Goal: Transaction & Acquisition: Purchase product/service

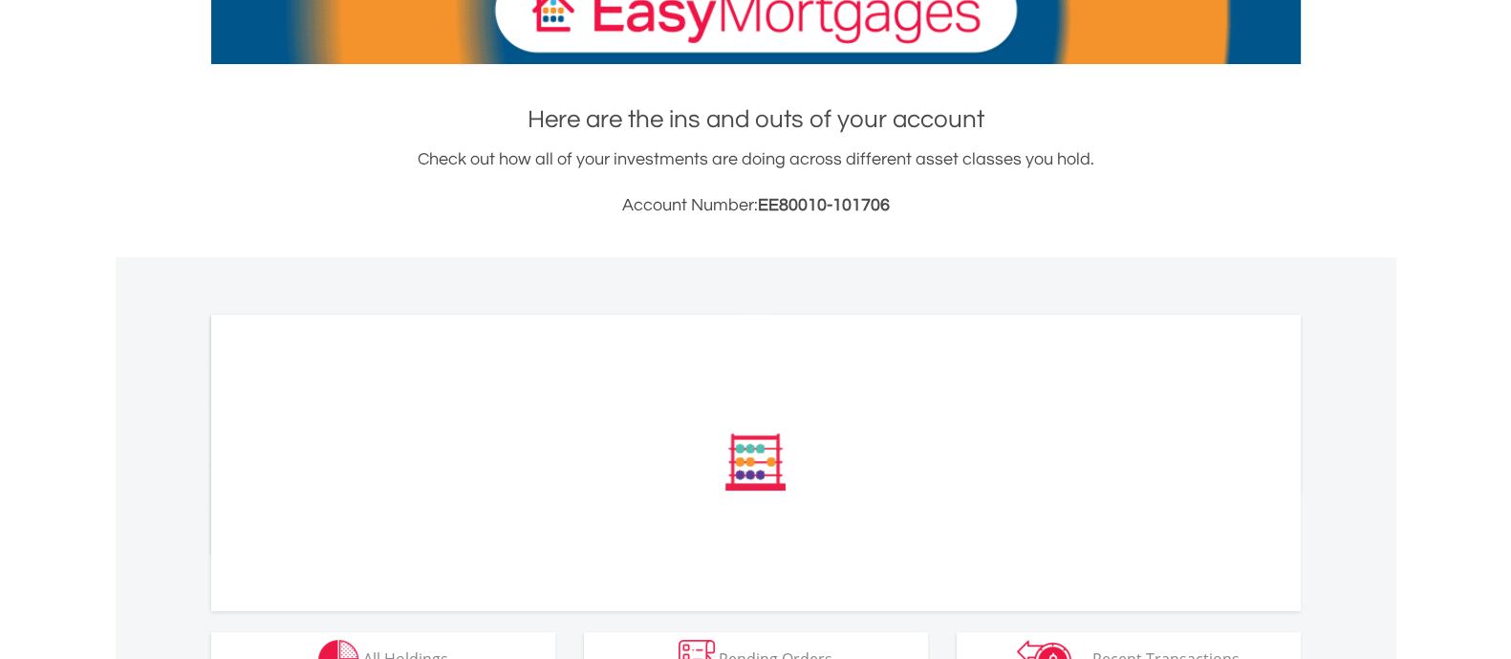
scroll to position [460, 0]
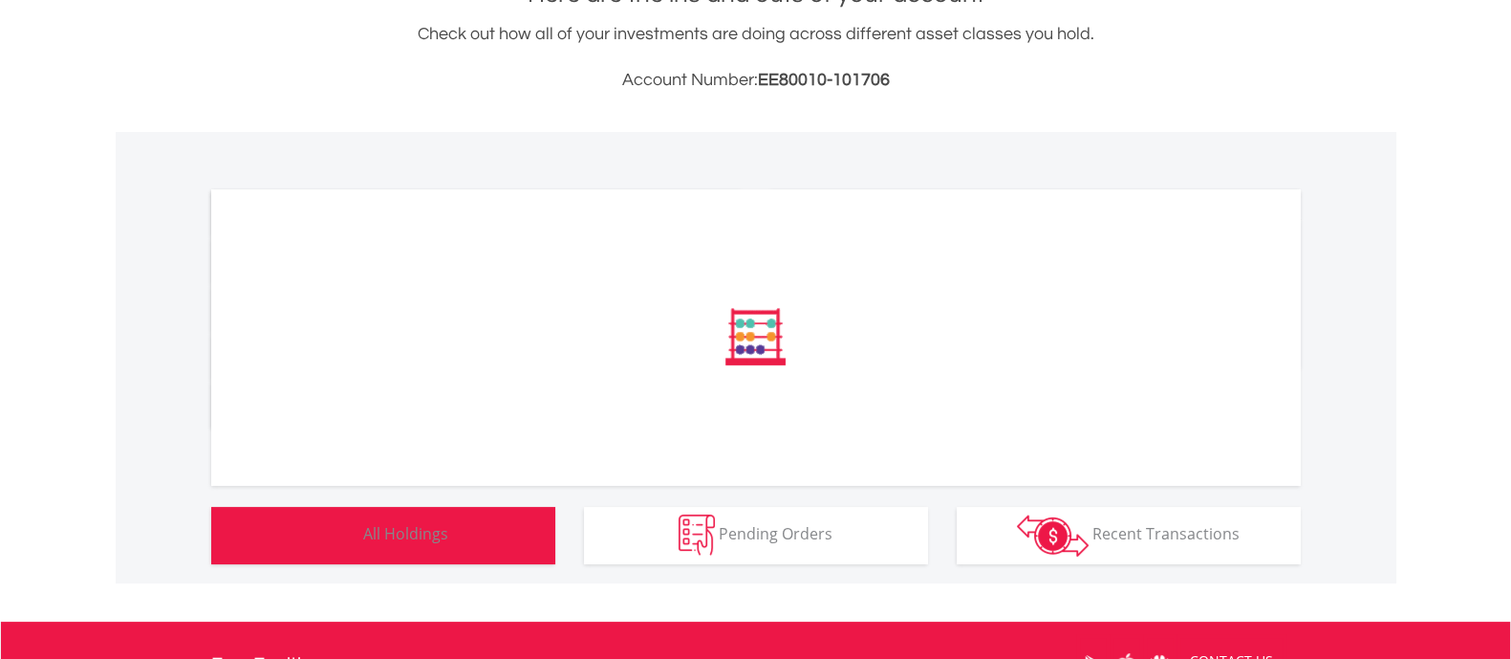
click at [400, 536] on span "All Holdings" at bounding box center [405, 533] width 85 height 21
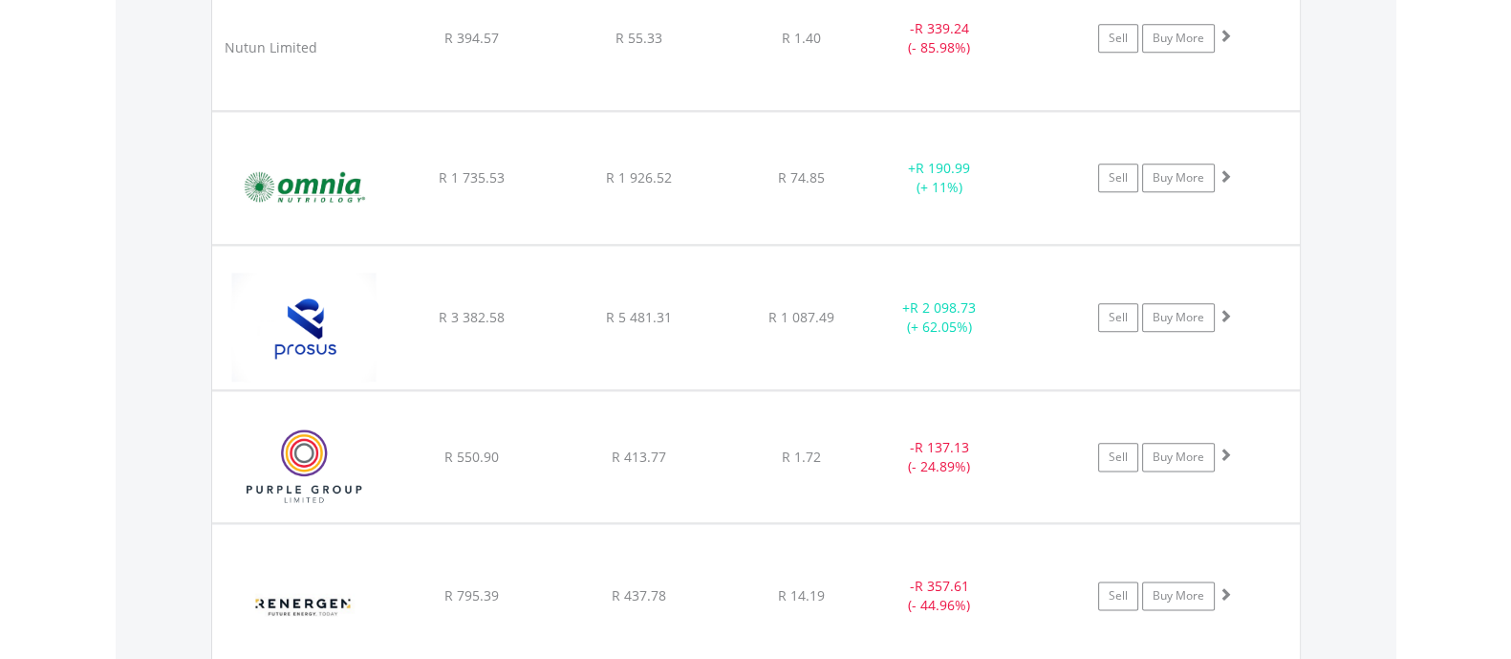
scroll to position [2840, 0]
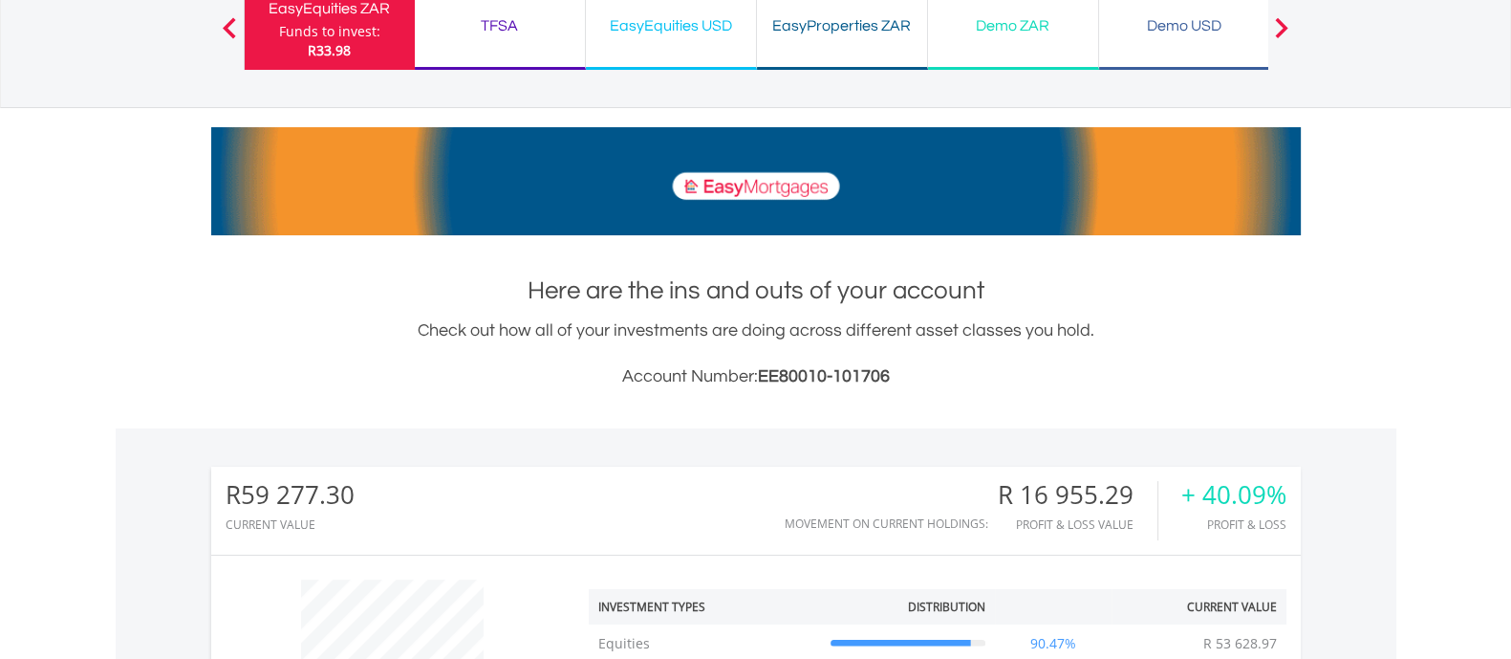
scroll to position [0, 0]
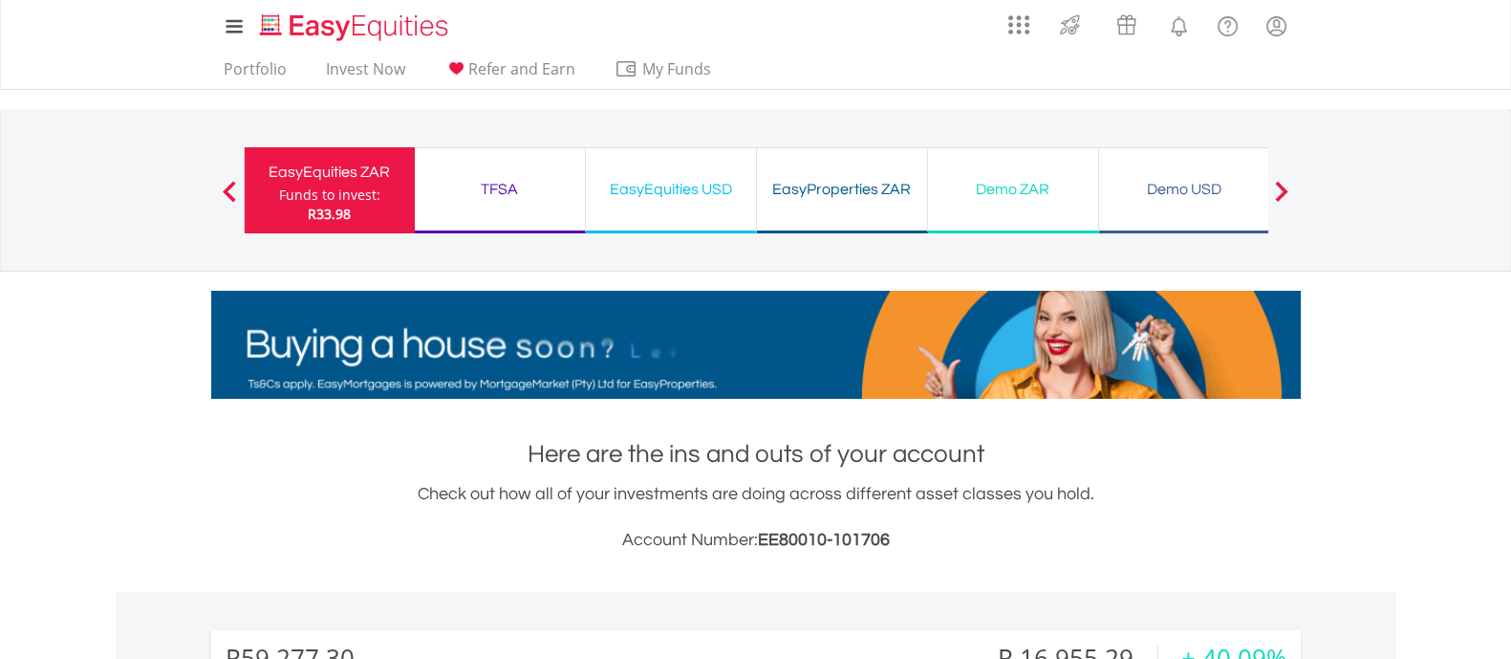
click at [502, 190] on div "TFSA" at bounding box center [499, 189] width 147 height 27
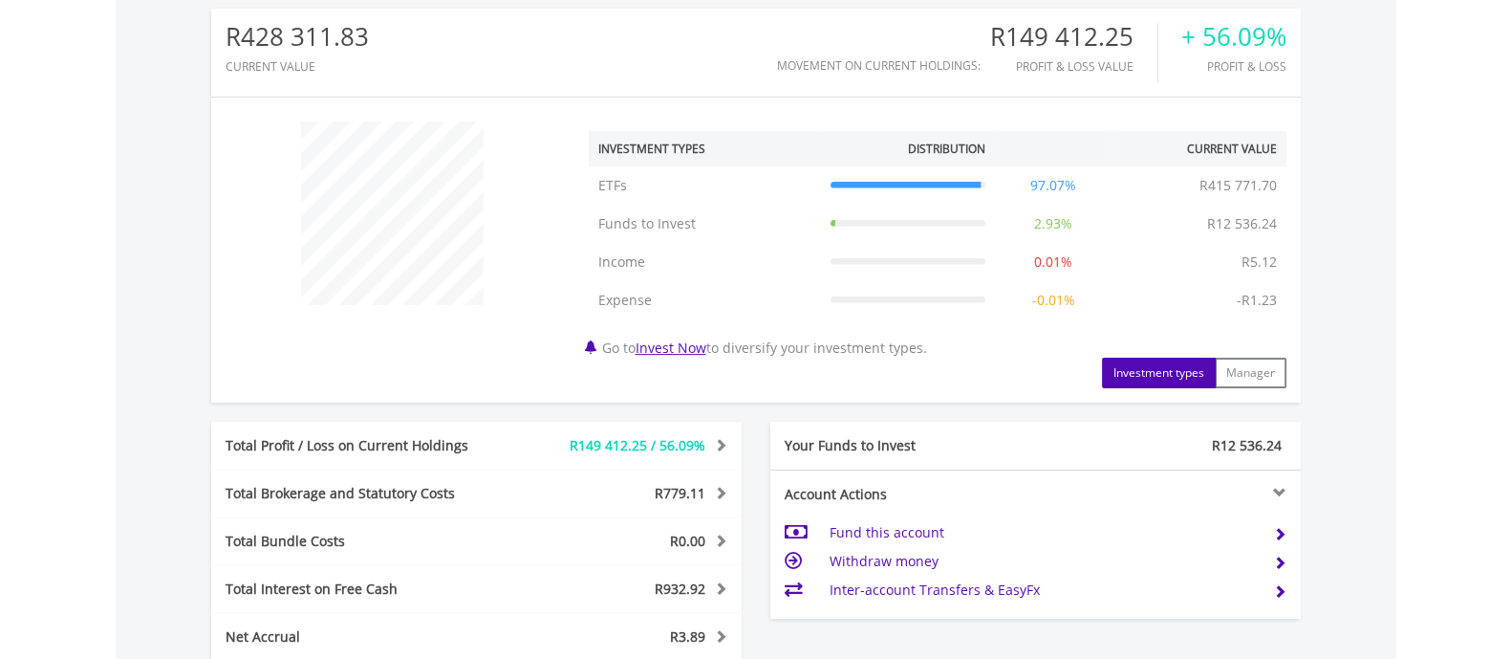
scroll to position [907, 0]
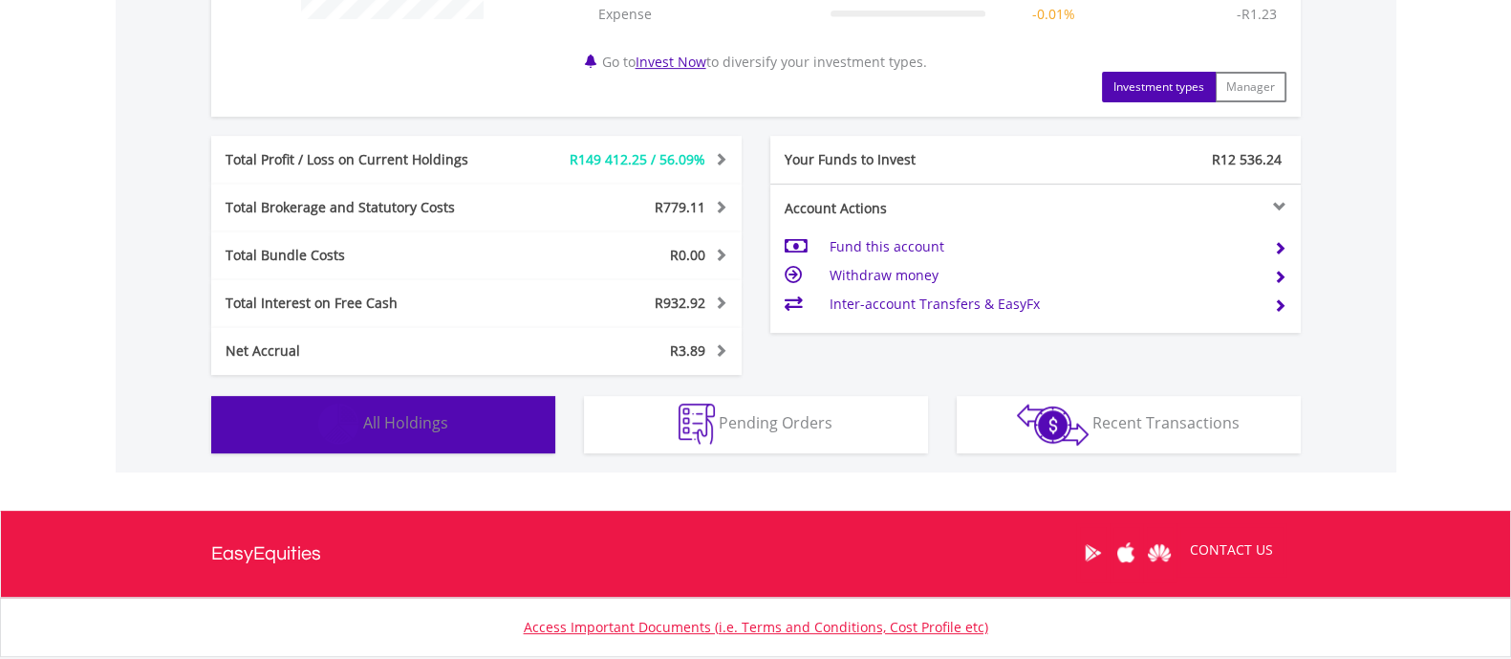
click at [422, 422] on span "All Holdings" at bounding box center [405, 422] width 85 height 21
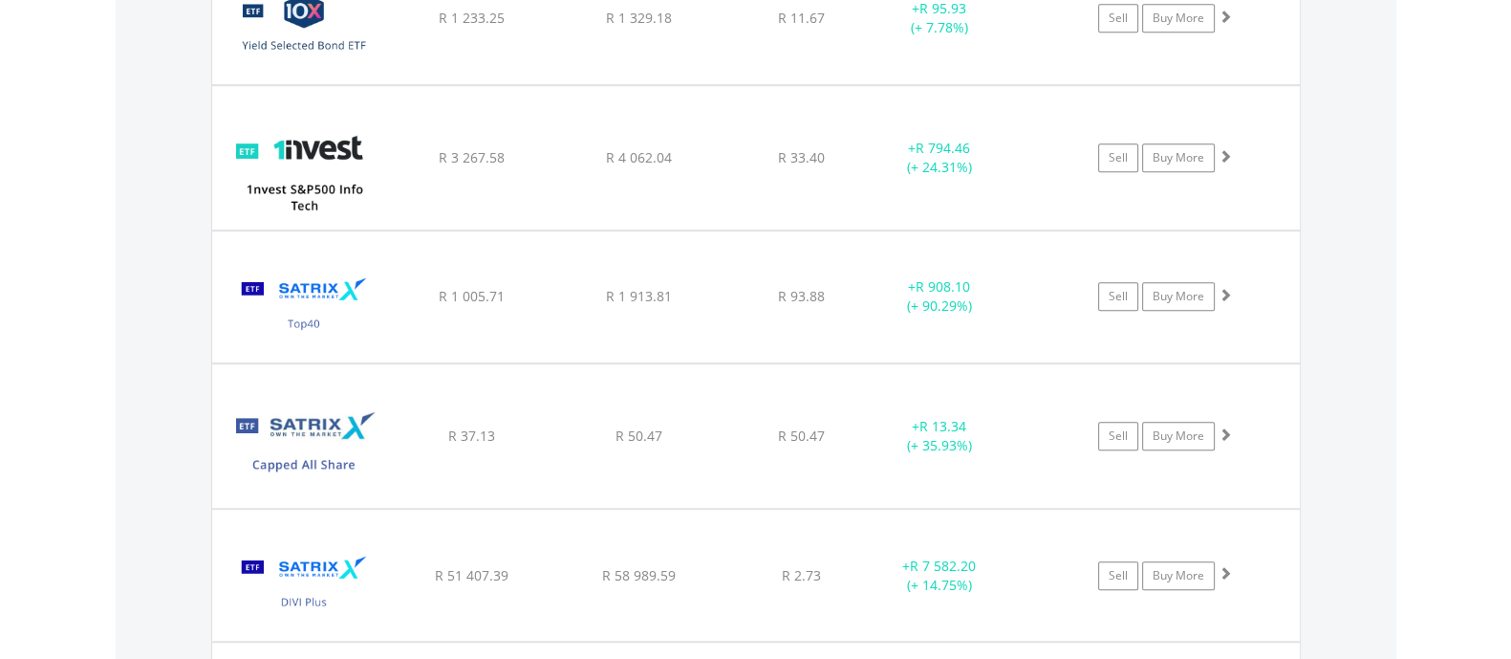
scroll to position [1511, 0]
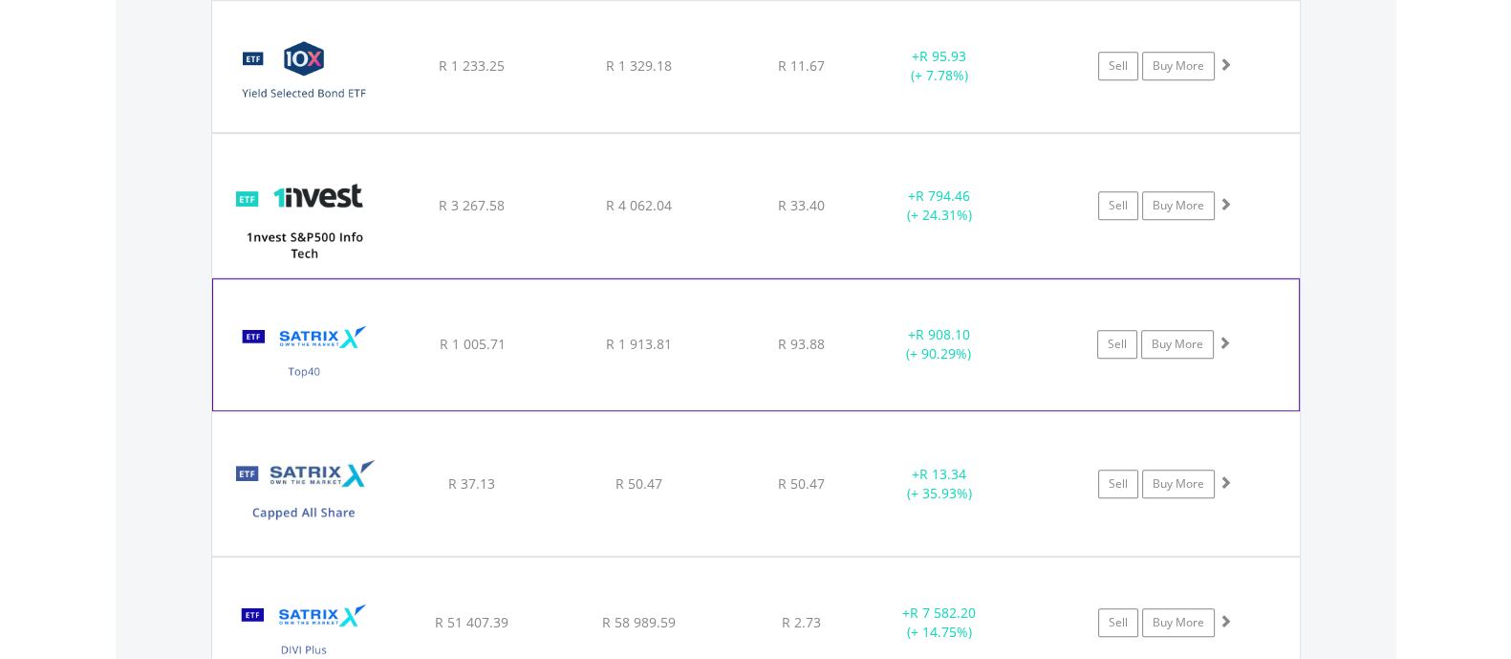
click at [731, 132] on div "﻿ Satrix 40 ETF R 1 005.71 R 1 913.81 R 93.88 + R 908.10 (+ 90.29%) Sell Buy Mo…" at bounding box center [756, 66] width 1088 height 131
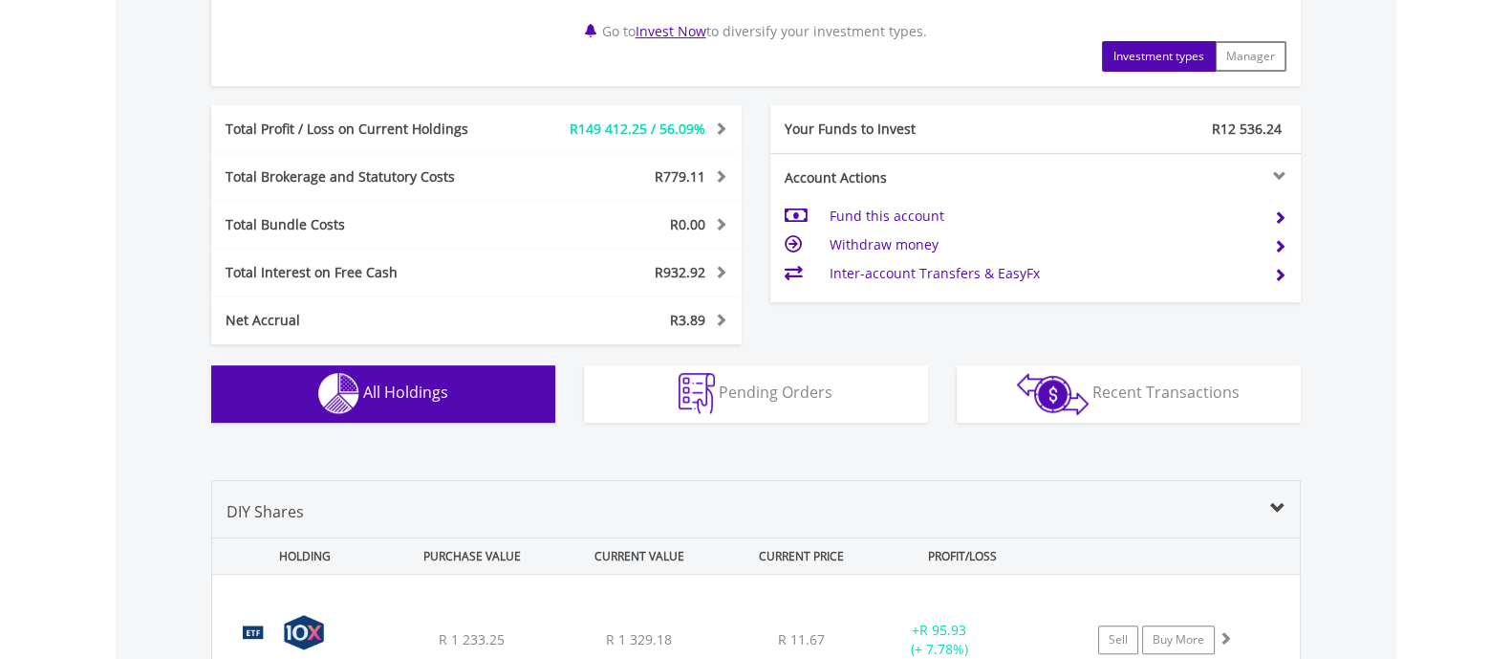
scroll to position [1033, 0]
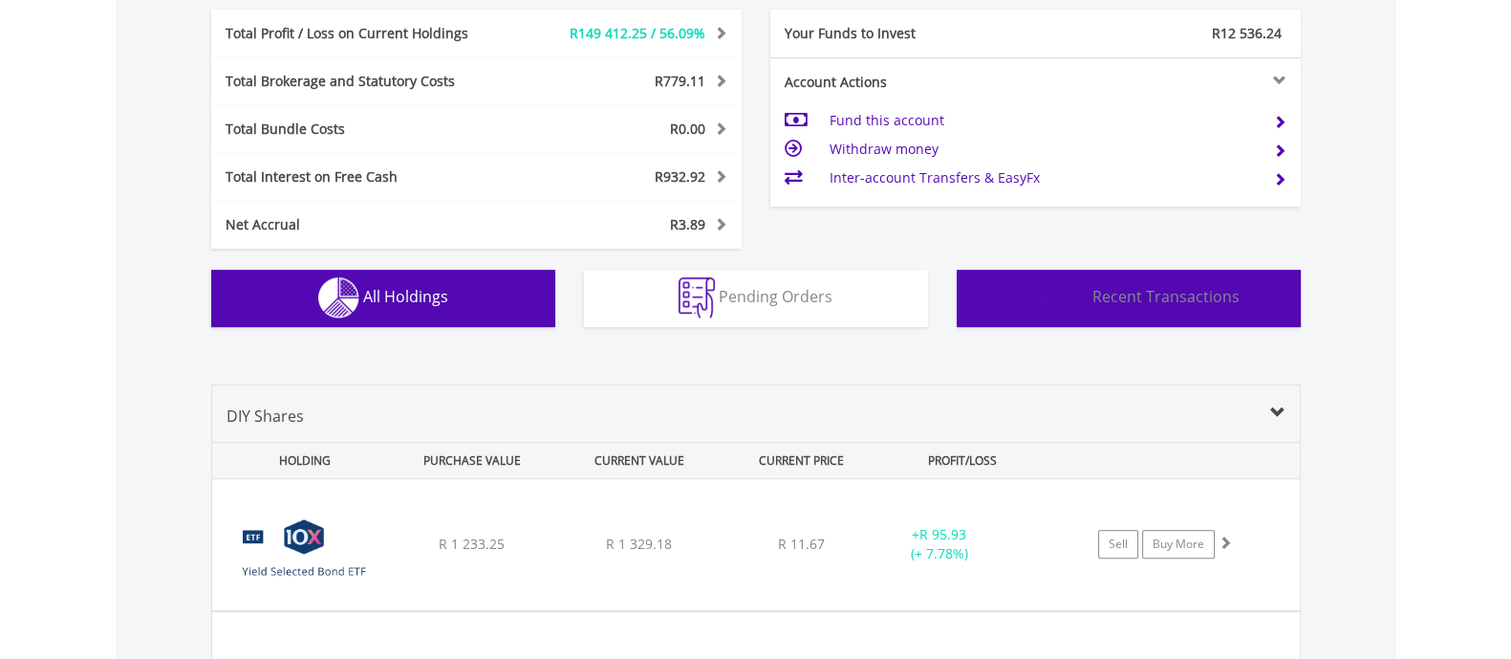
click at [1145, 286] on span "Recent Transactions" at bounding box center [1166, 296] width 147 height 21
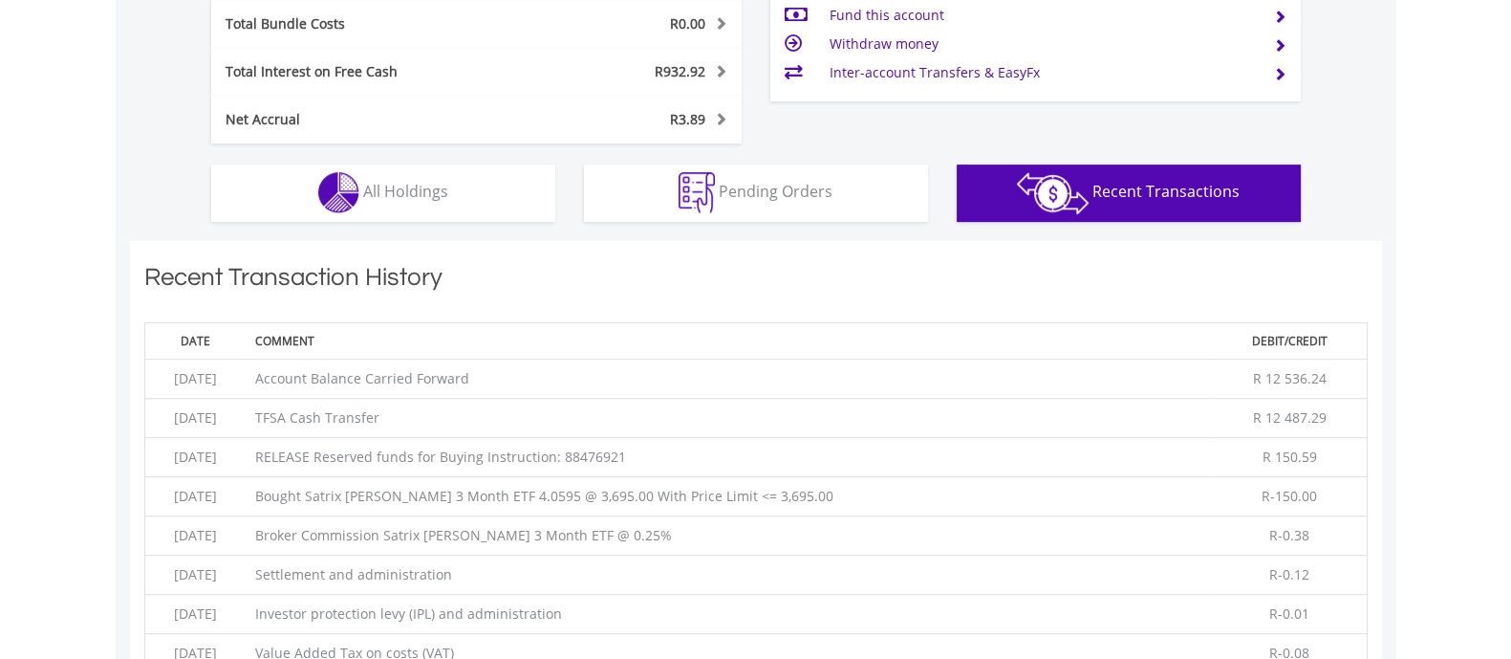
scroll to position [1043, 0]
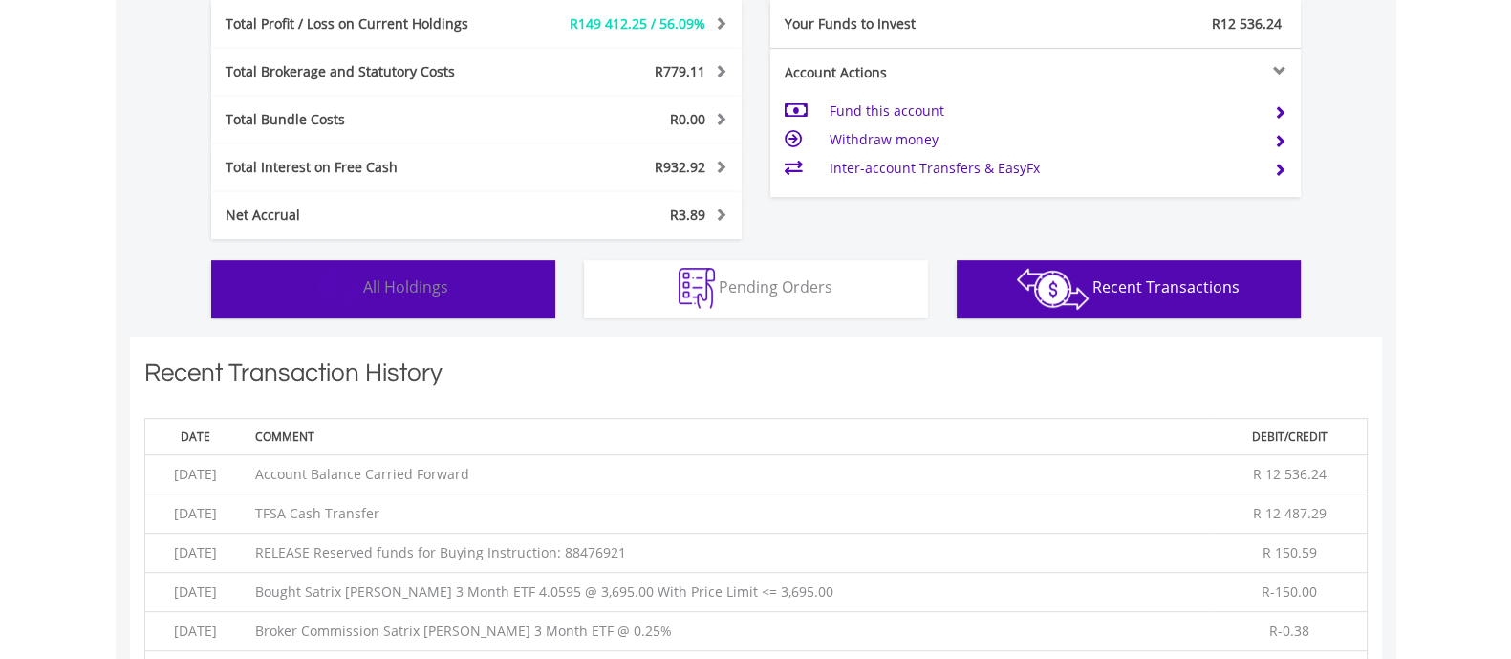
click at [495, 278] on button "Holdings All Holdings" at bounding box center [383, 288] width 344 height 57
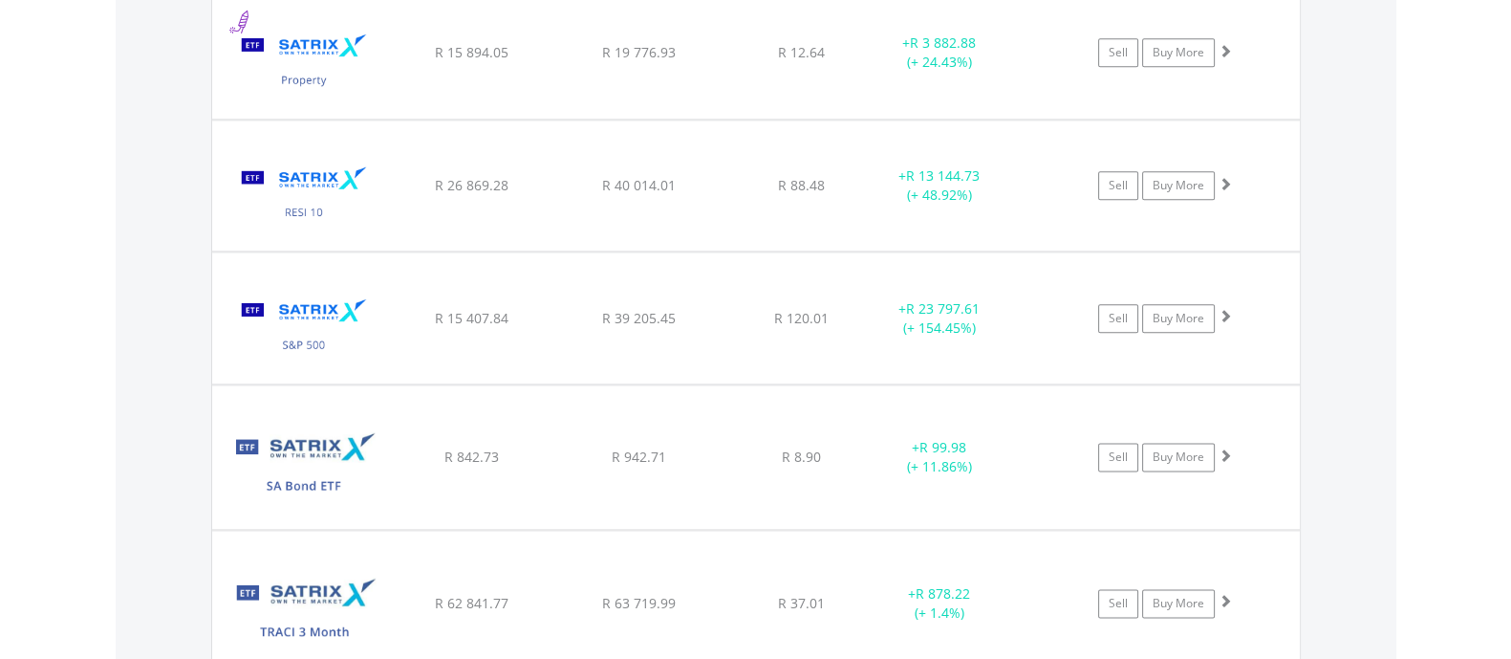
scroll to position [3098, 0]
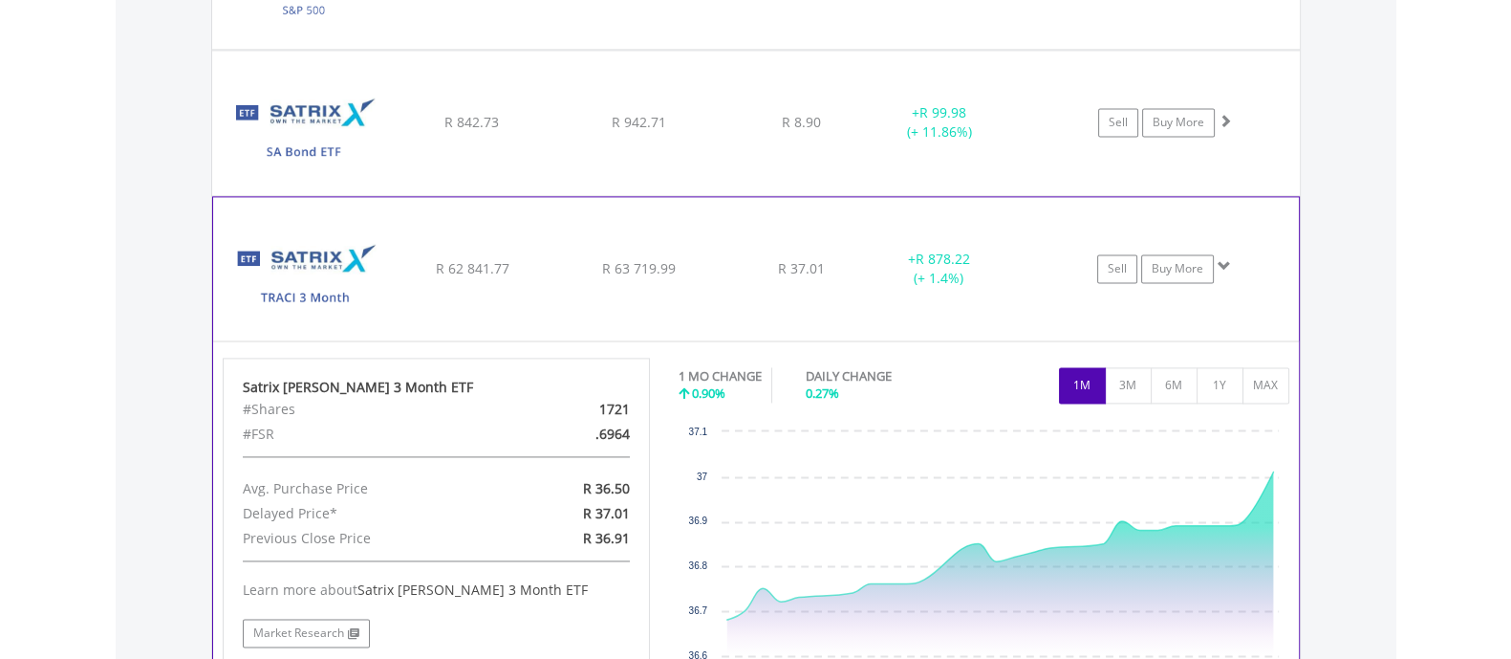
scroll to position [3432, 0]
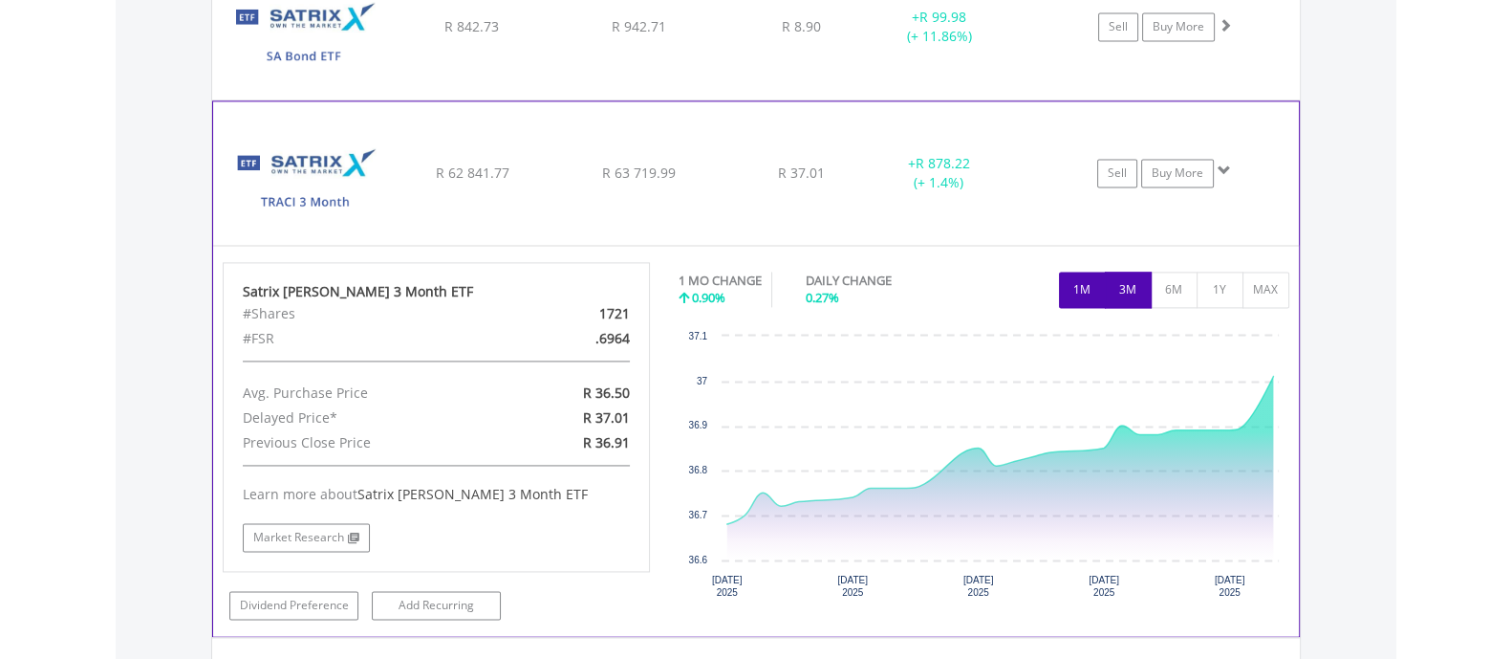
click at [1121, 286] on button "3M" at bounding box center [1128, 289] width 47 height 36
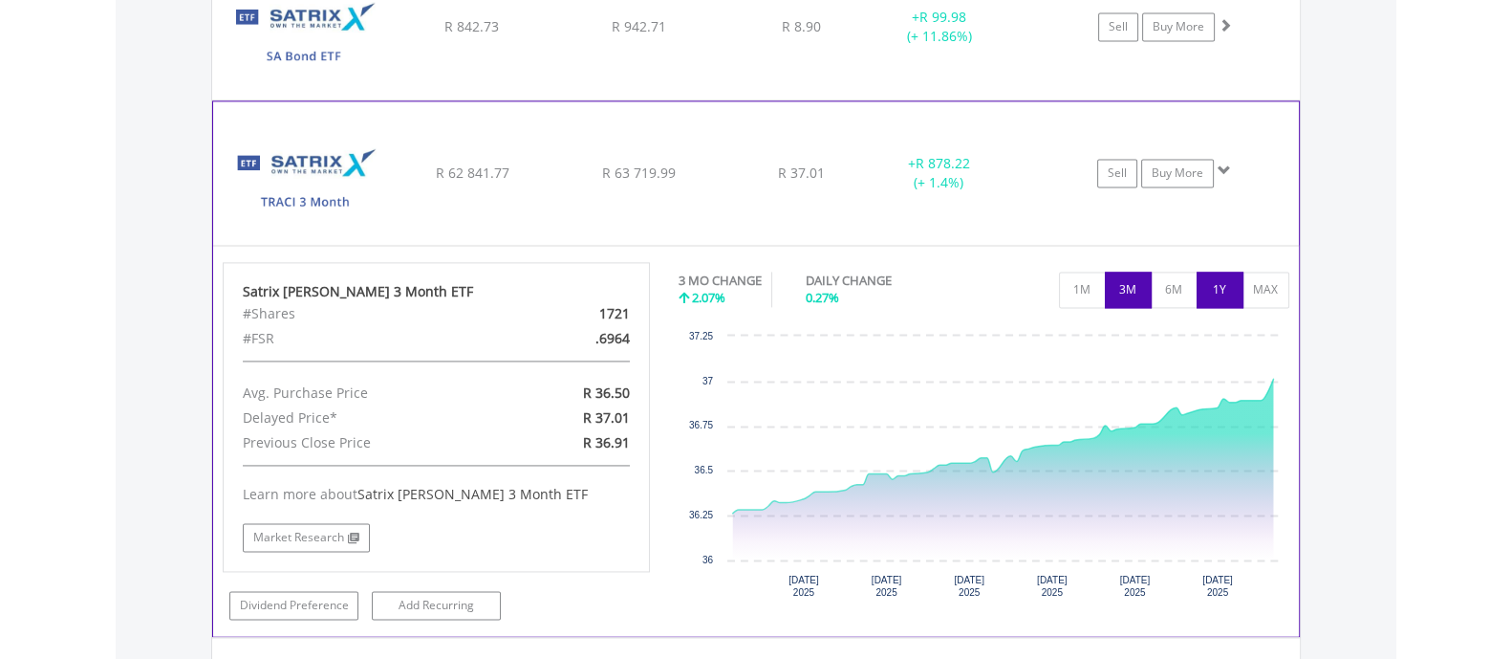
click at [1204, 281] on button "1Y" at bounding box center [1220, 289] width 47 height 36
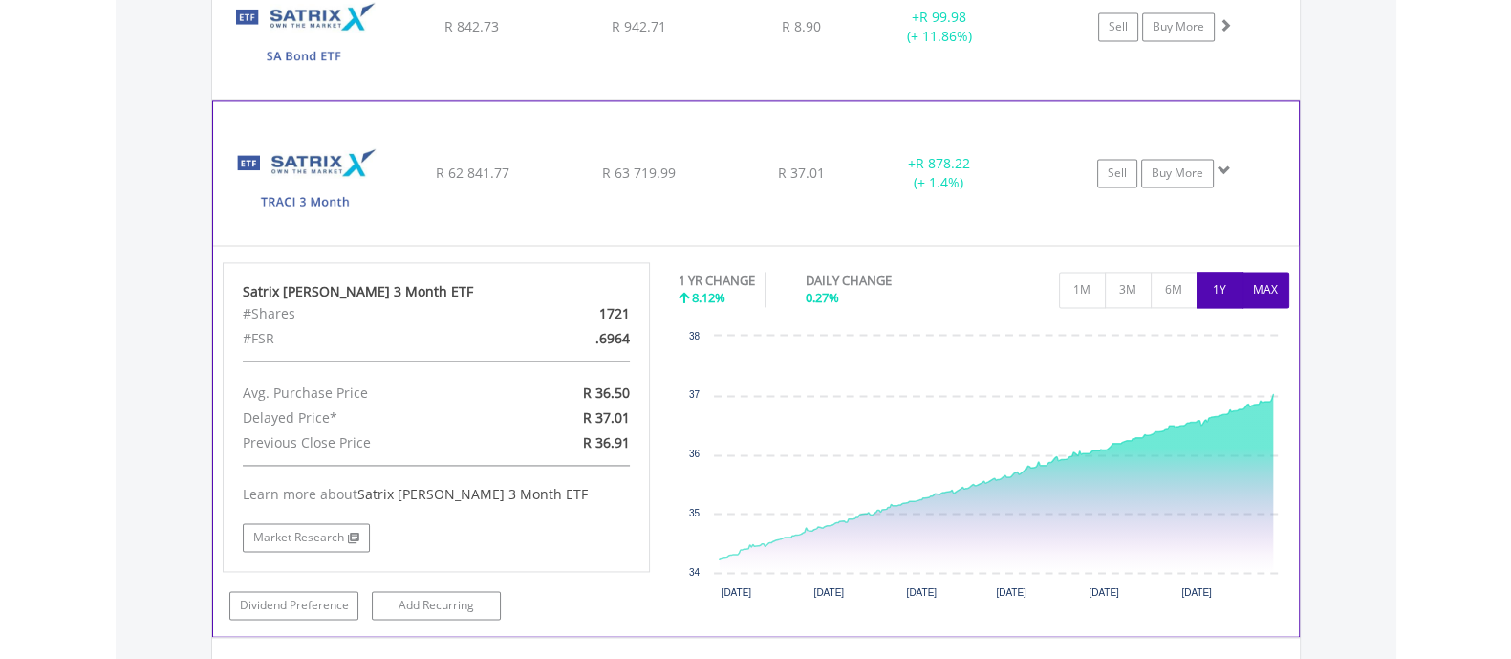
click at [1261, 289] on button "MAX" at bounding box center [1266, 289] width 47 height 36
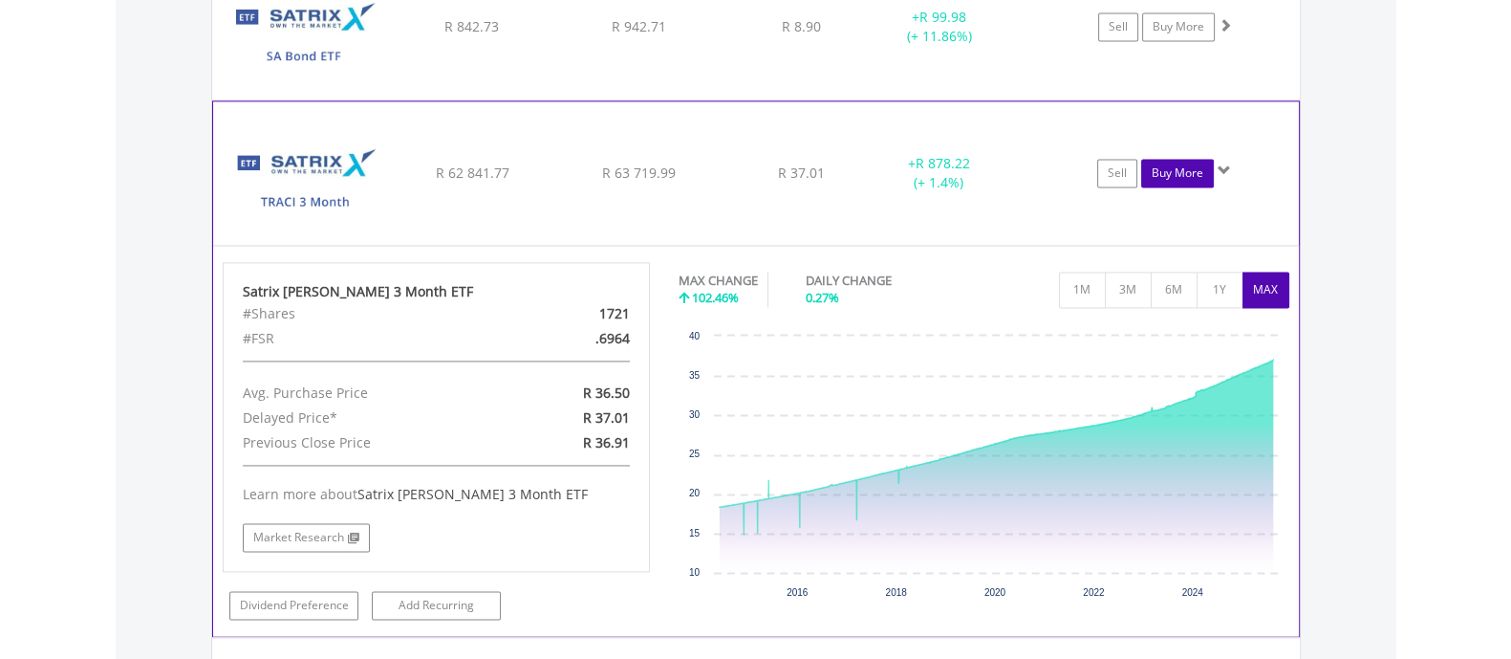
click at [1182, 167] on link "Buy More" at bounding box center [1177, 173] width 73 height 29
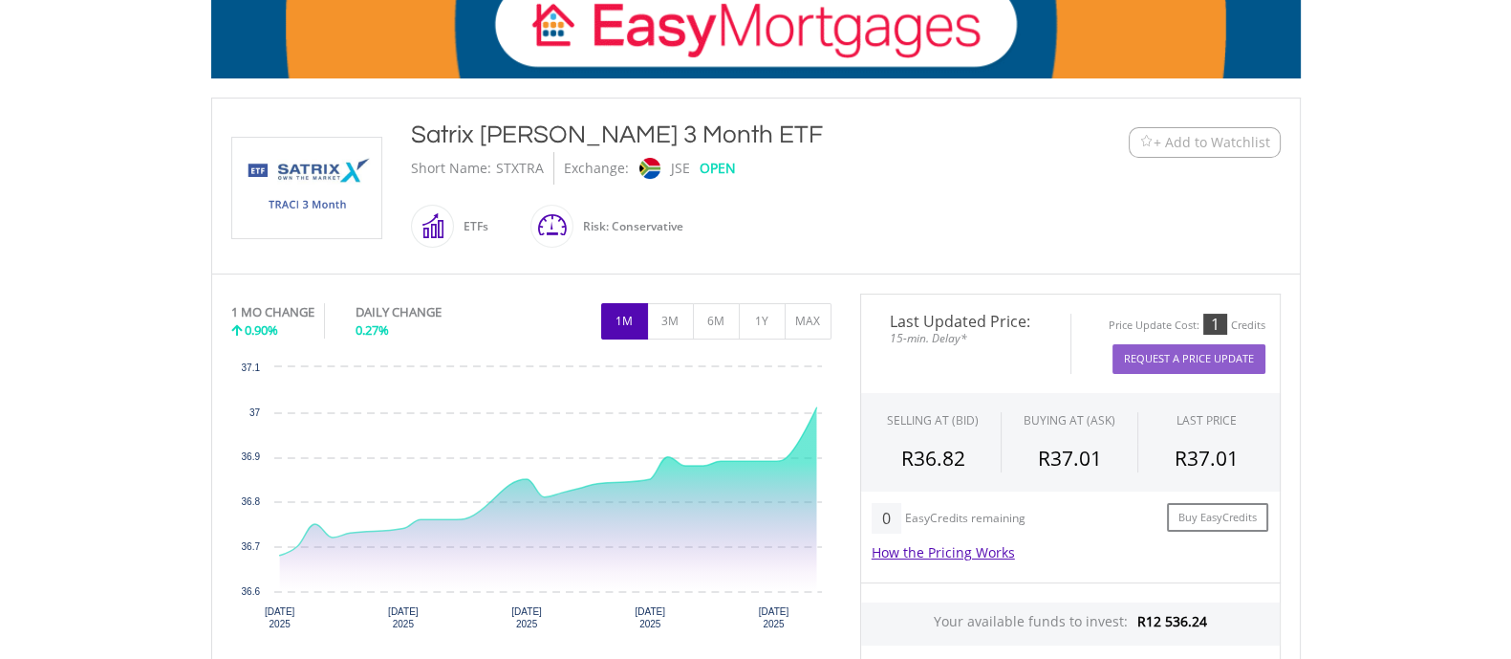
scroll to position [129, 0]
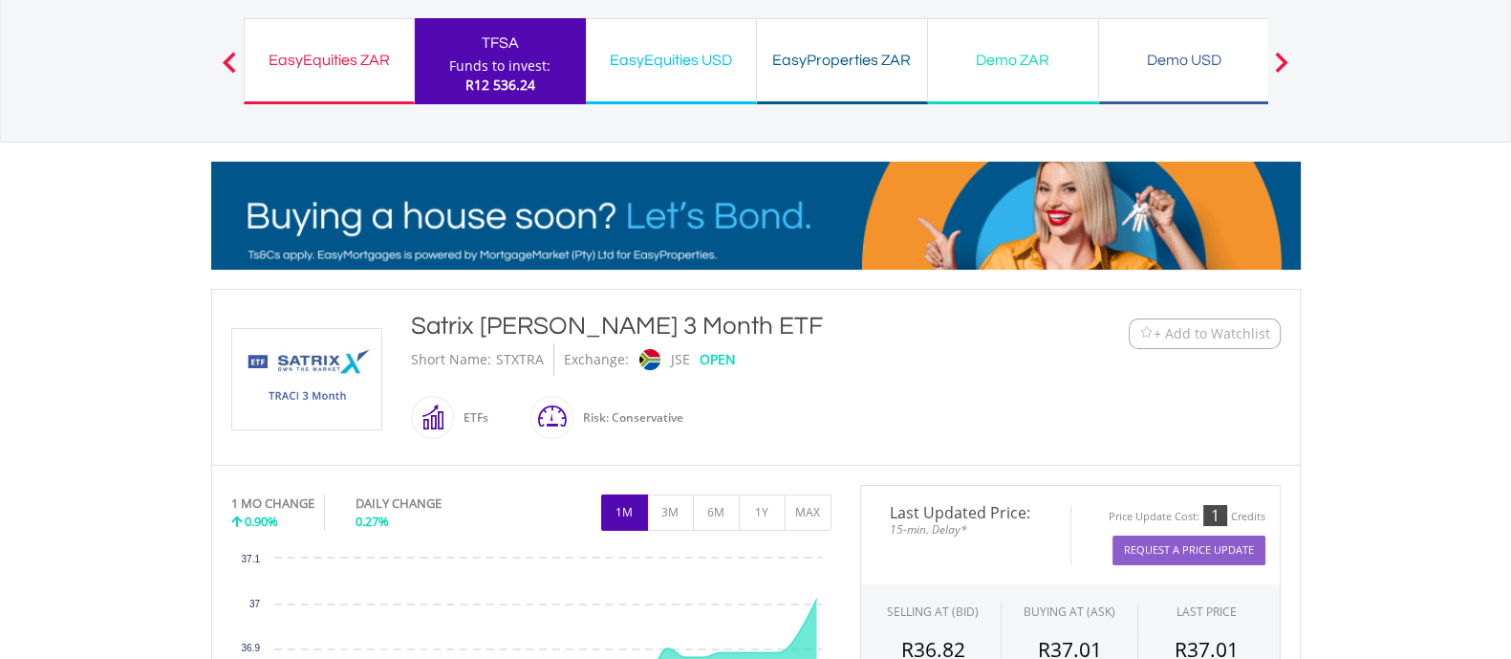
click at [475, 66] on div "Funds to invest:" at bounding box center [499, 65] width 101 height 19
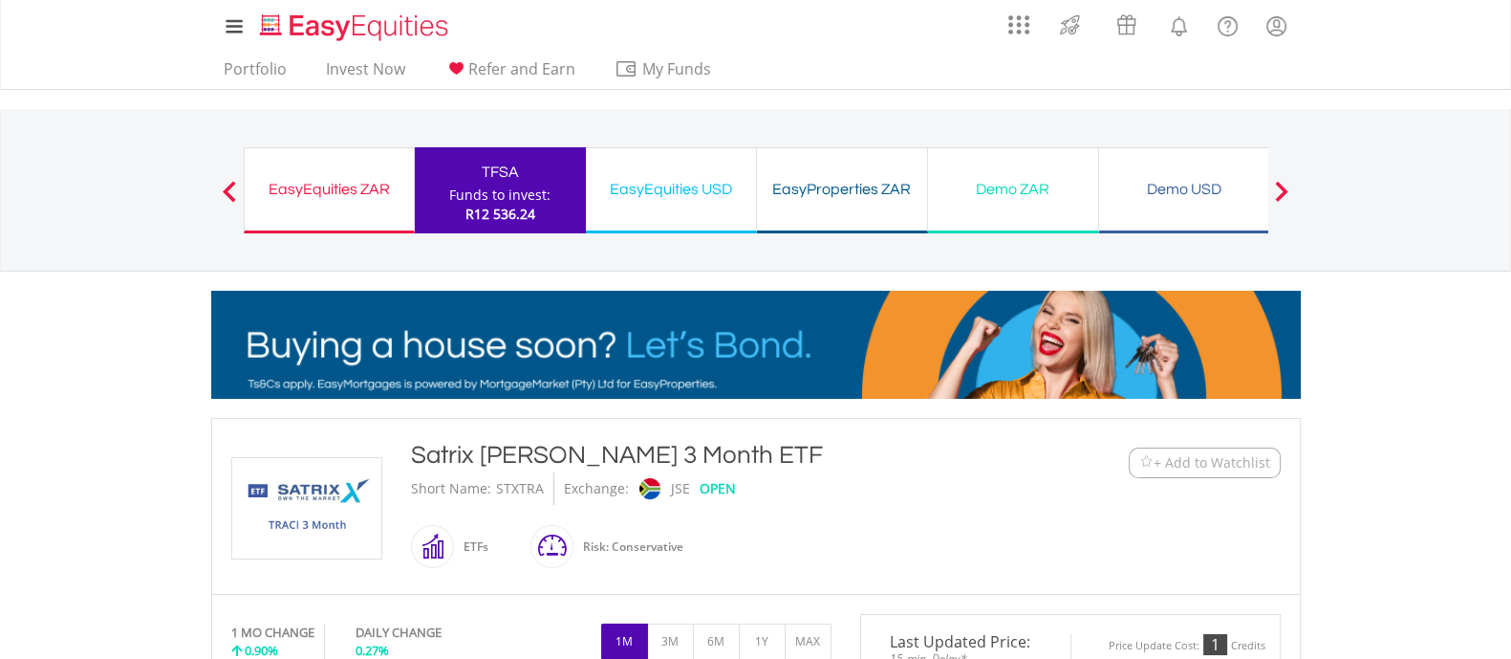
click at [477, 194] on div "Funds to invest:" at bounding box center [499, 194] width 101 height 19
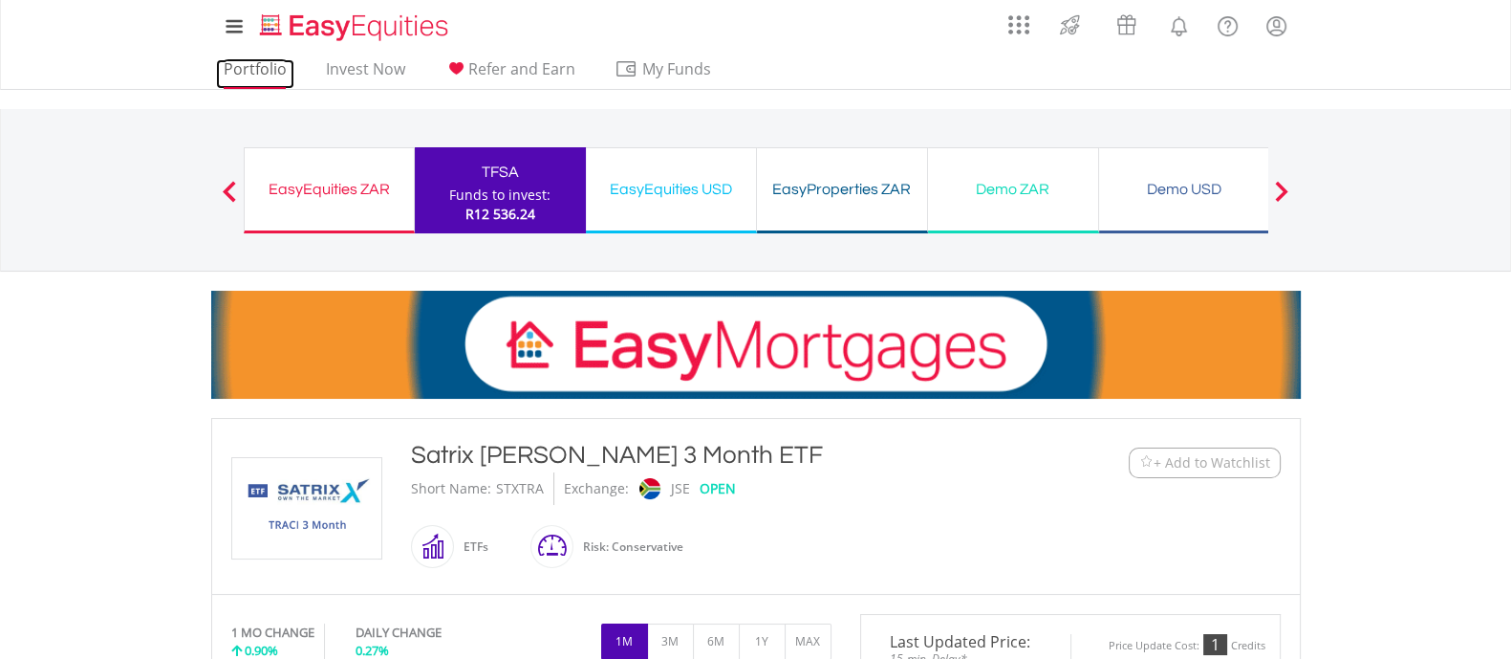
click at [235, 76] on link "Portfolio" at bounding box center [255, 74] width 78 height 30
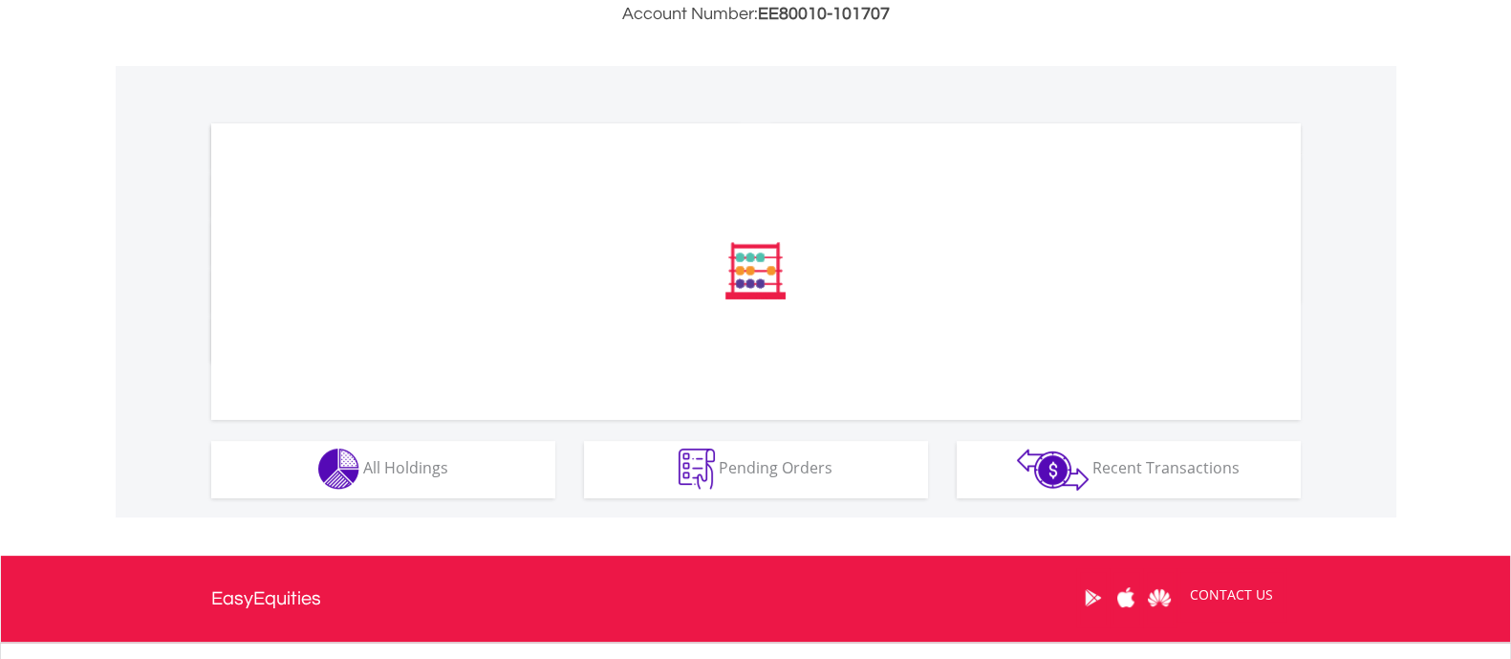
scroll to position [698, 0]
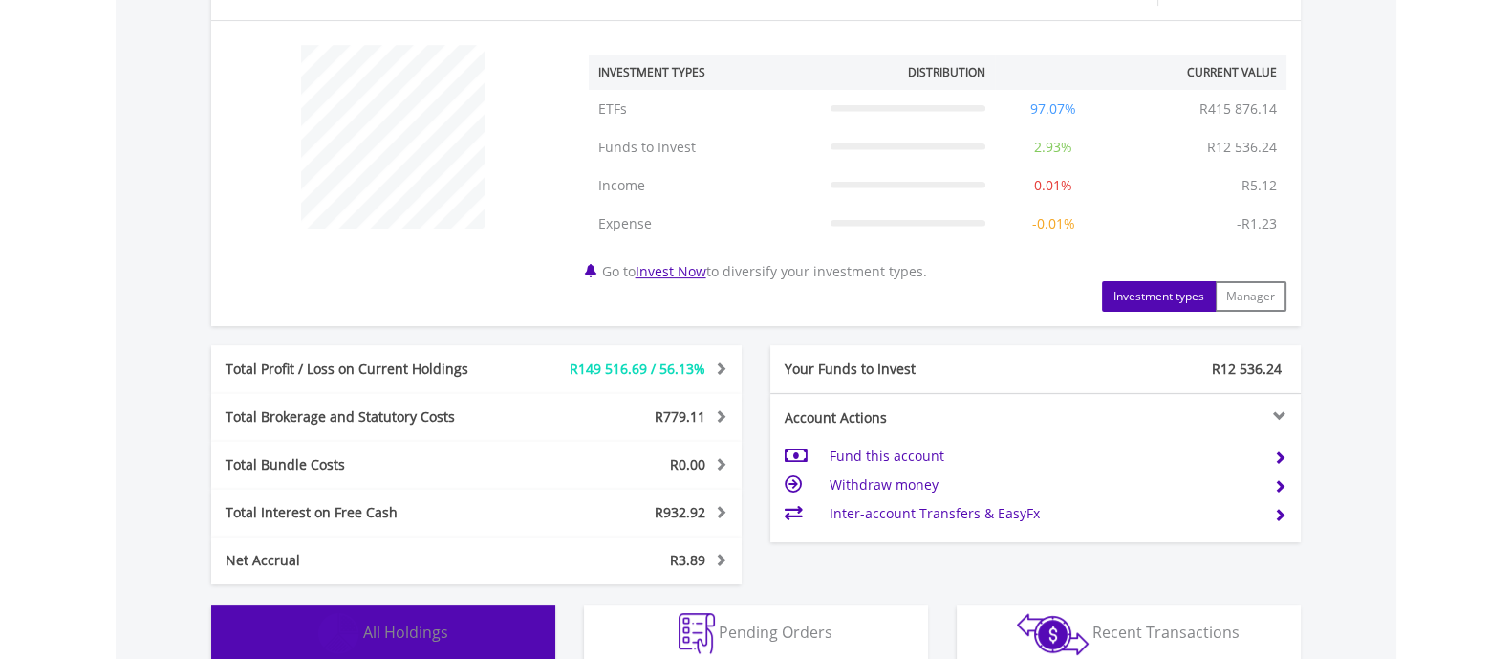
click at [467, 605] on button "Holdings All Holdings" at bounding box center [383, 633] width 344 height 57
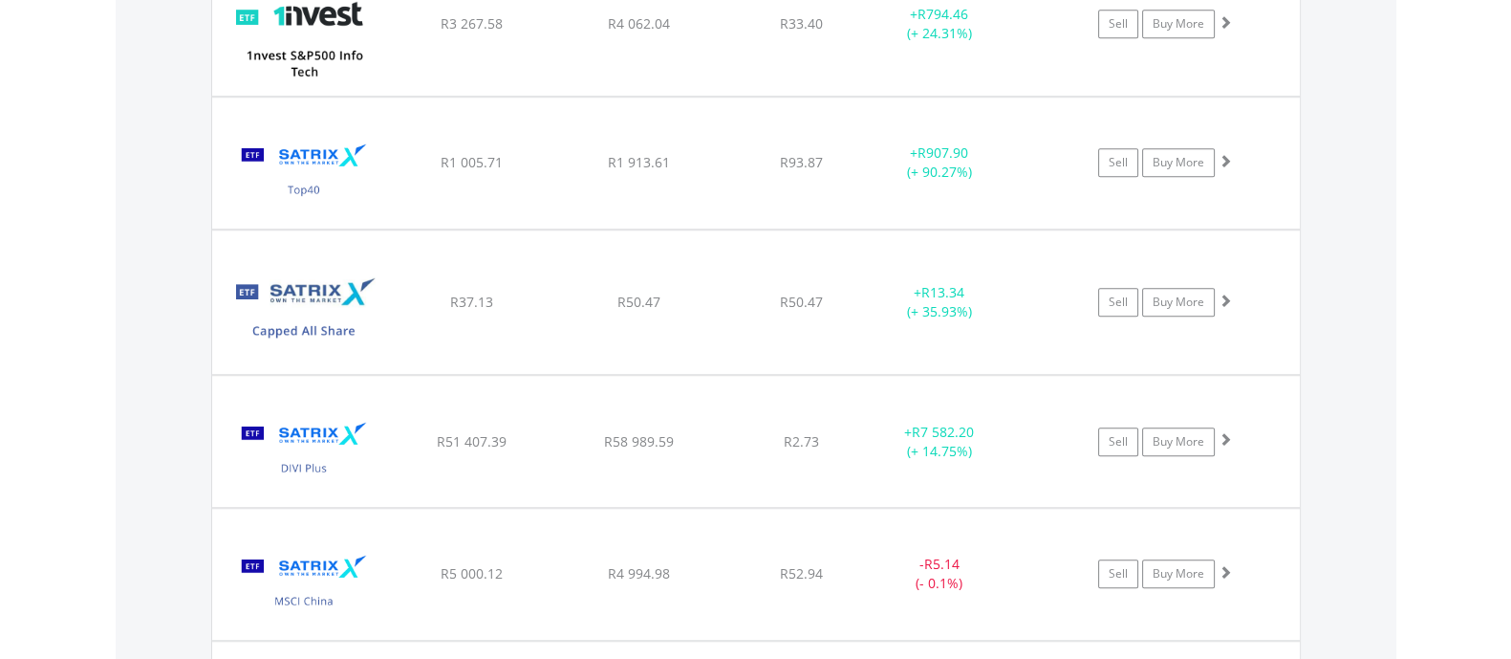
scroll to position [1688, 0]
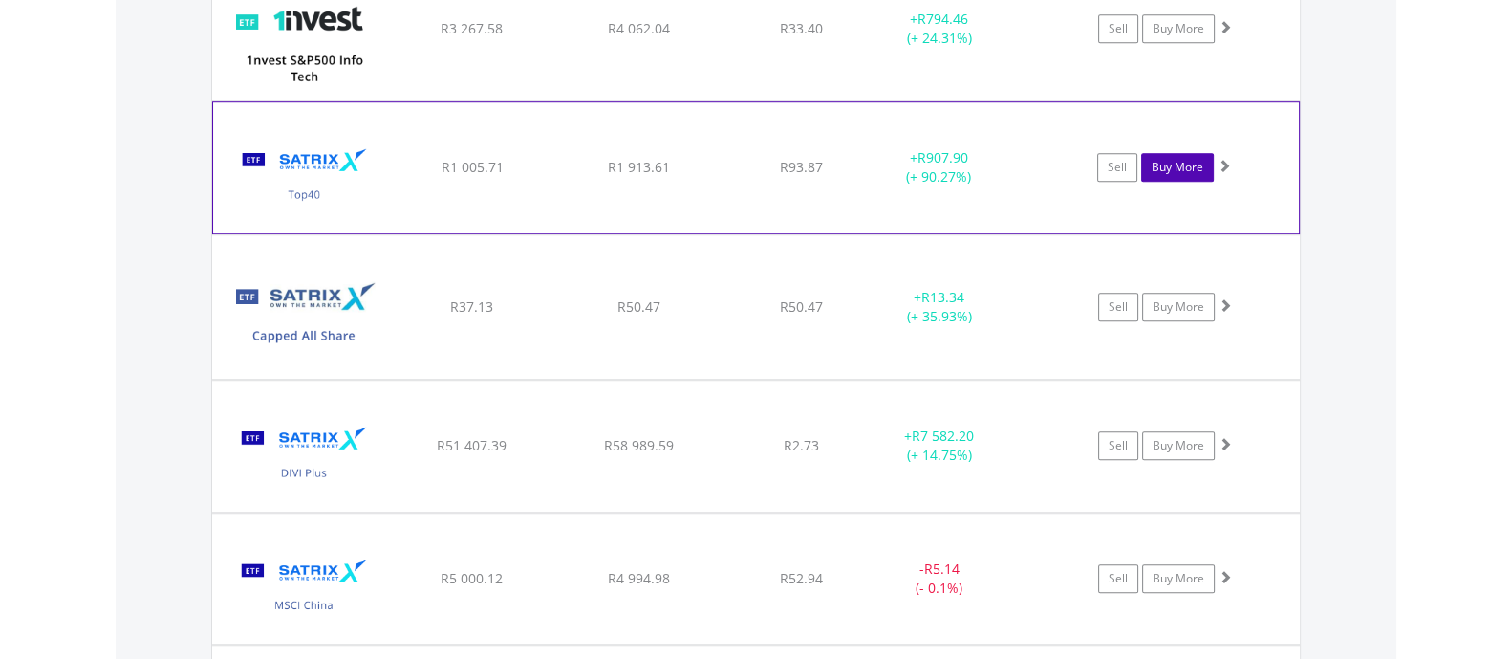
click at [1188, 169] on link "Buy More" at bounding box center [1177, 167] width 73 height 29
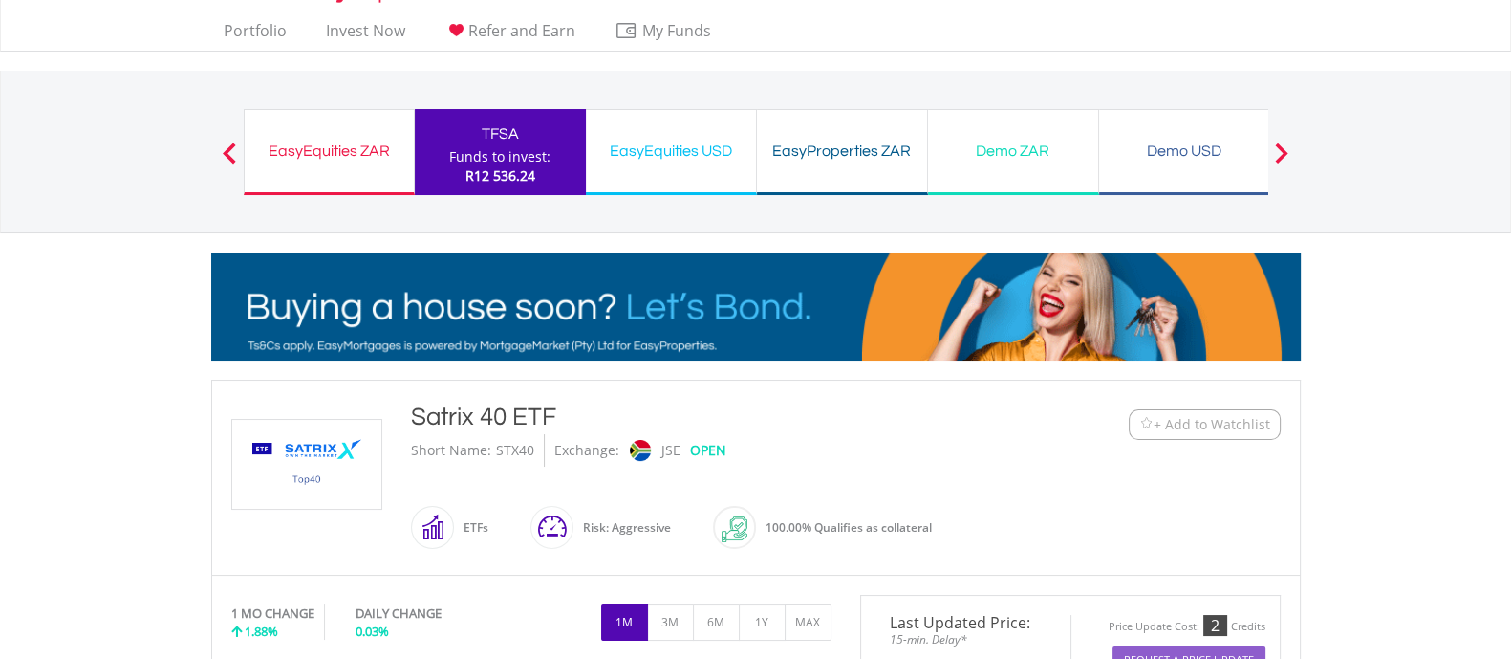
scroll to position [19, 0]
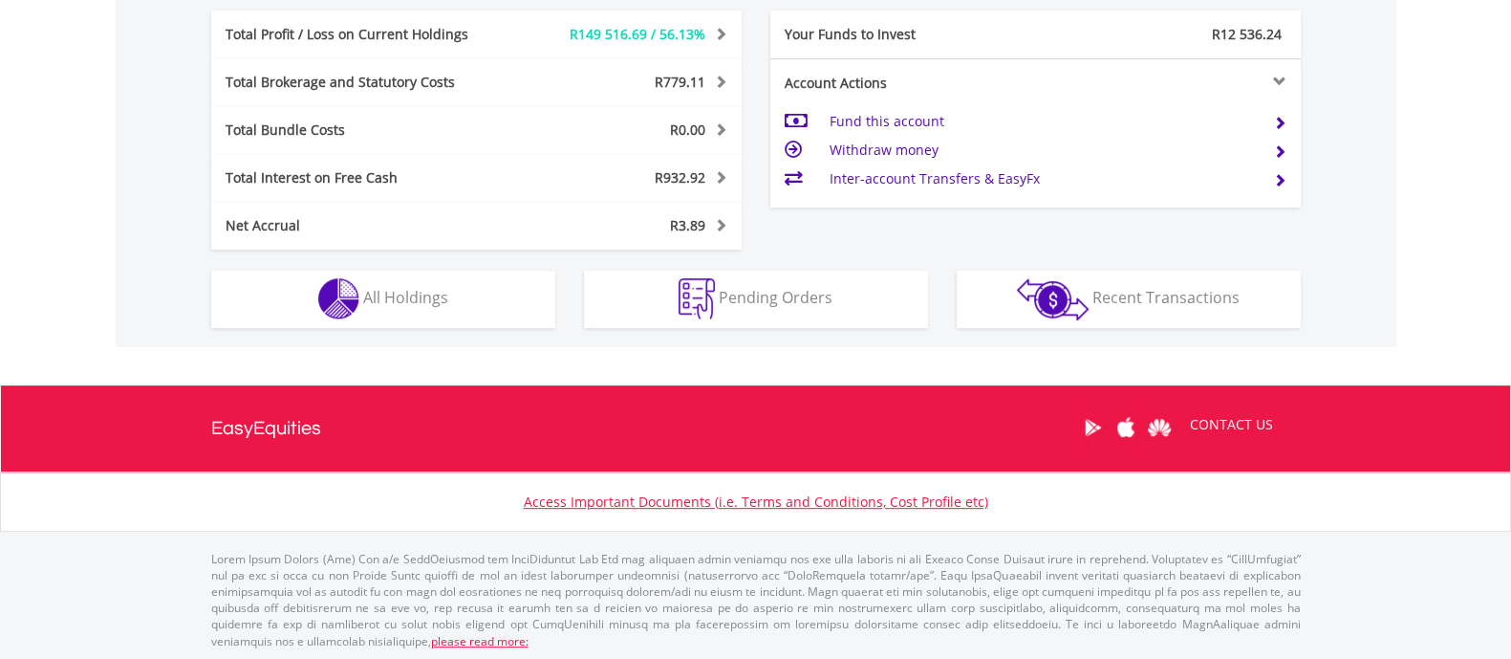
scroll to position [184, 363]
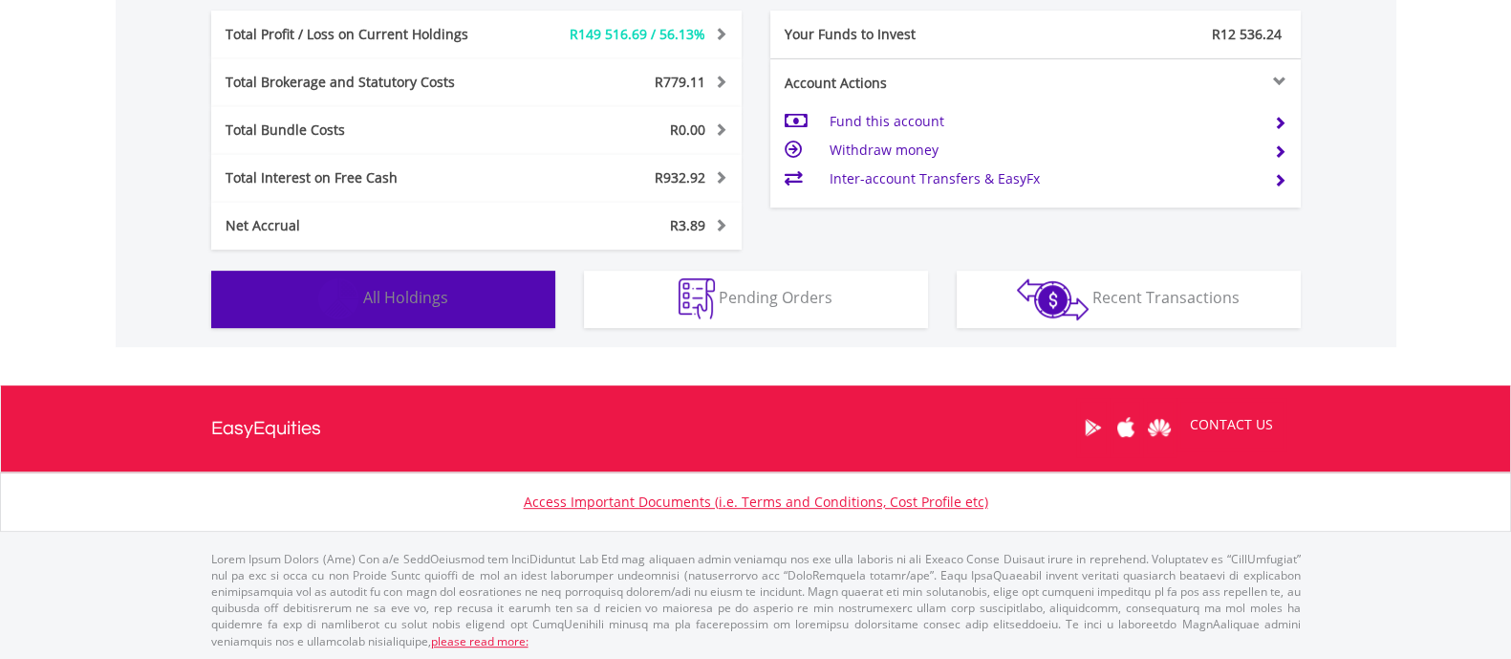
click at [440, 277] on button "Holdings All Holdings" at bounding box center [383, 299] width 344 height 57
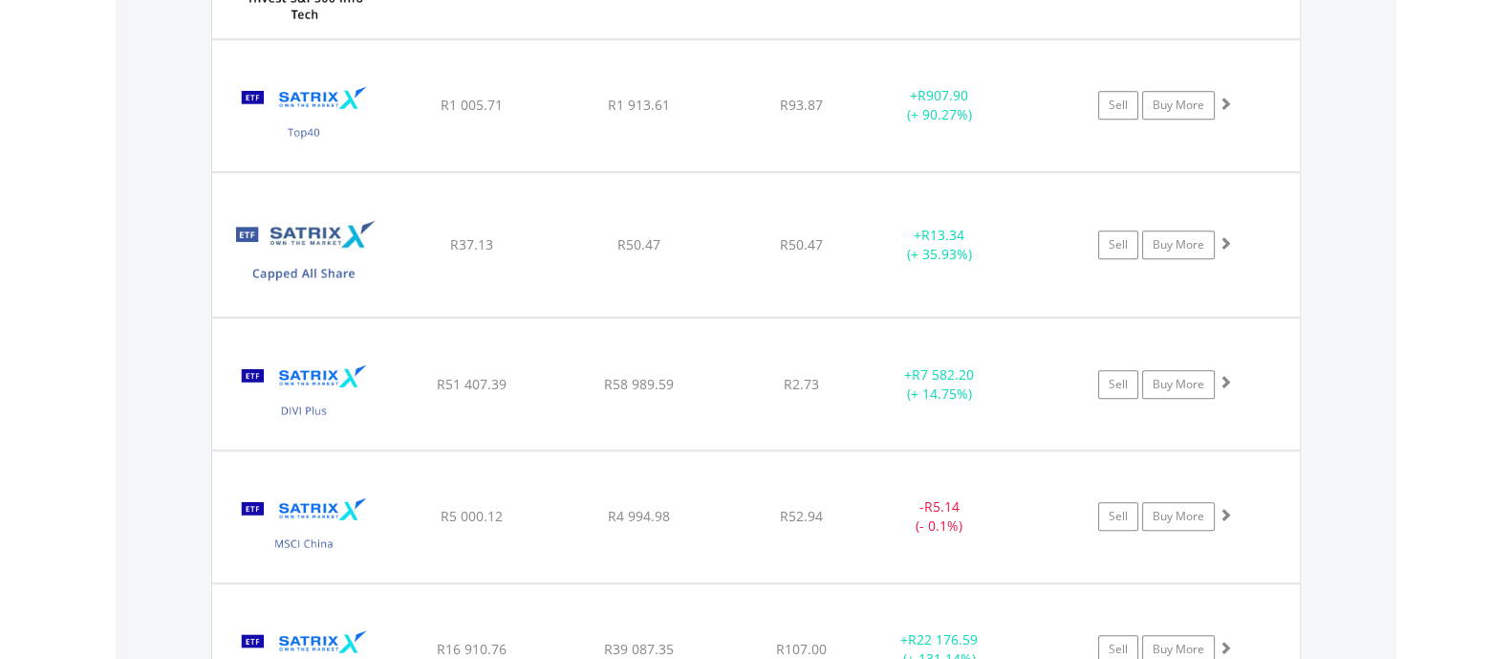
scroll to position [1702, 0]
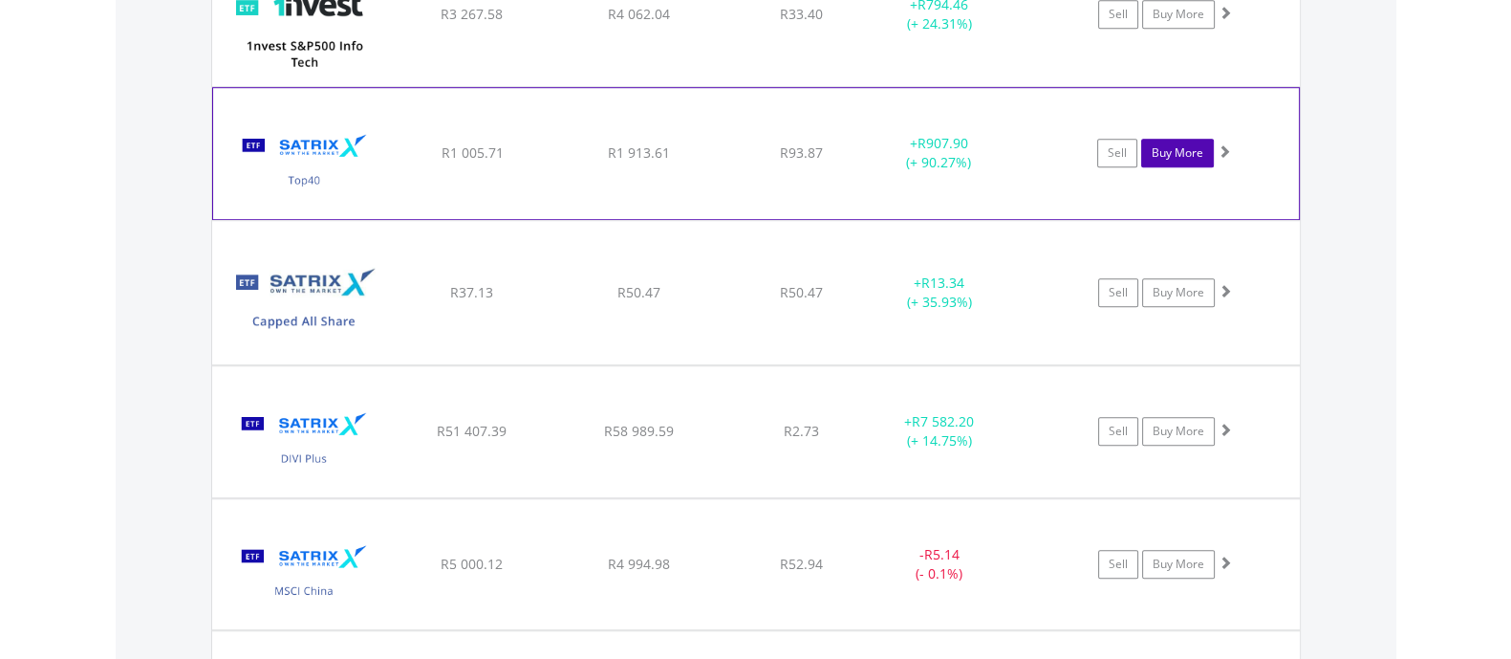
click at [1171, 151] on link "Buy More" at bounding box center [1177, 153] width 73 height 29
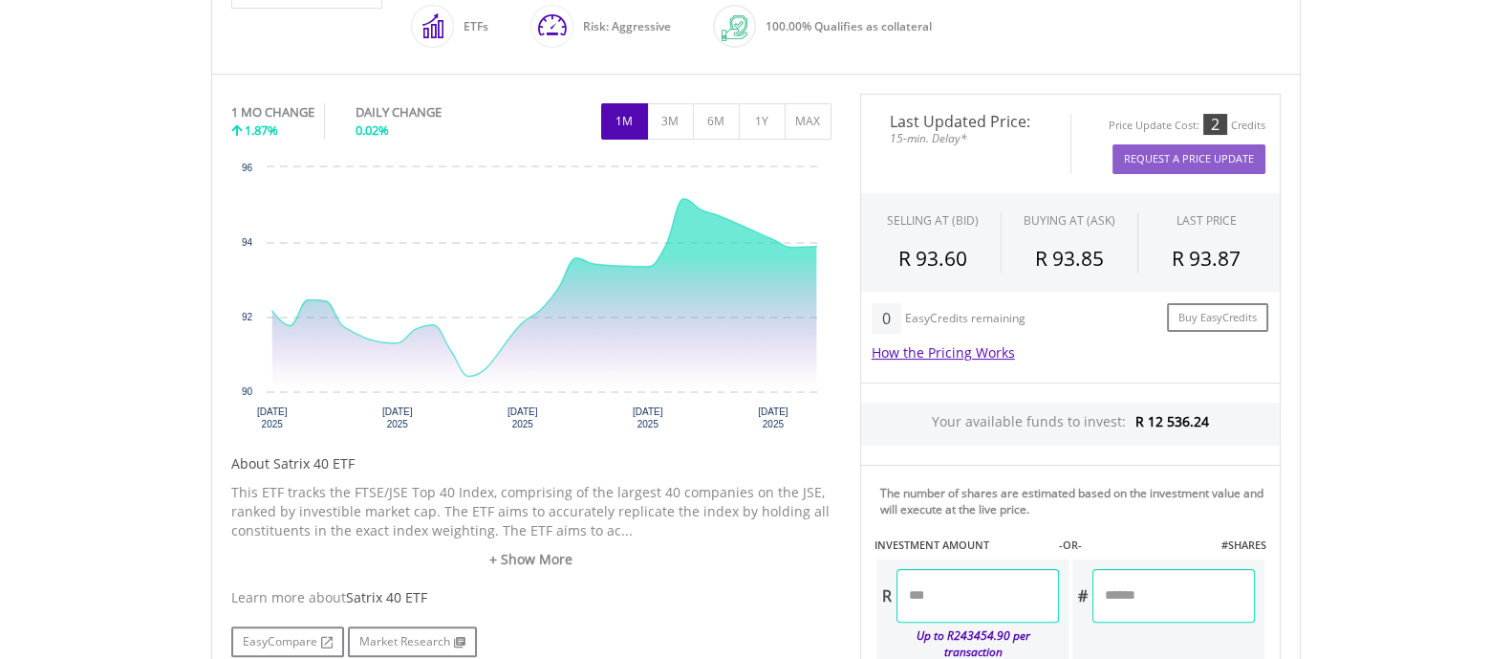
scroll to position [521, 0]
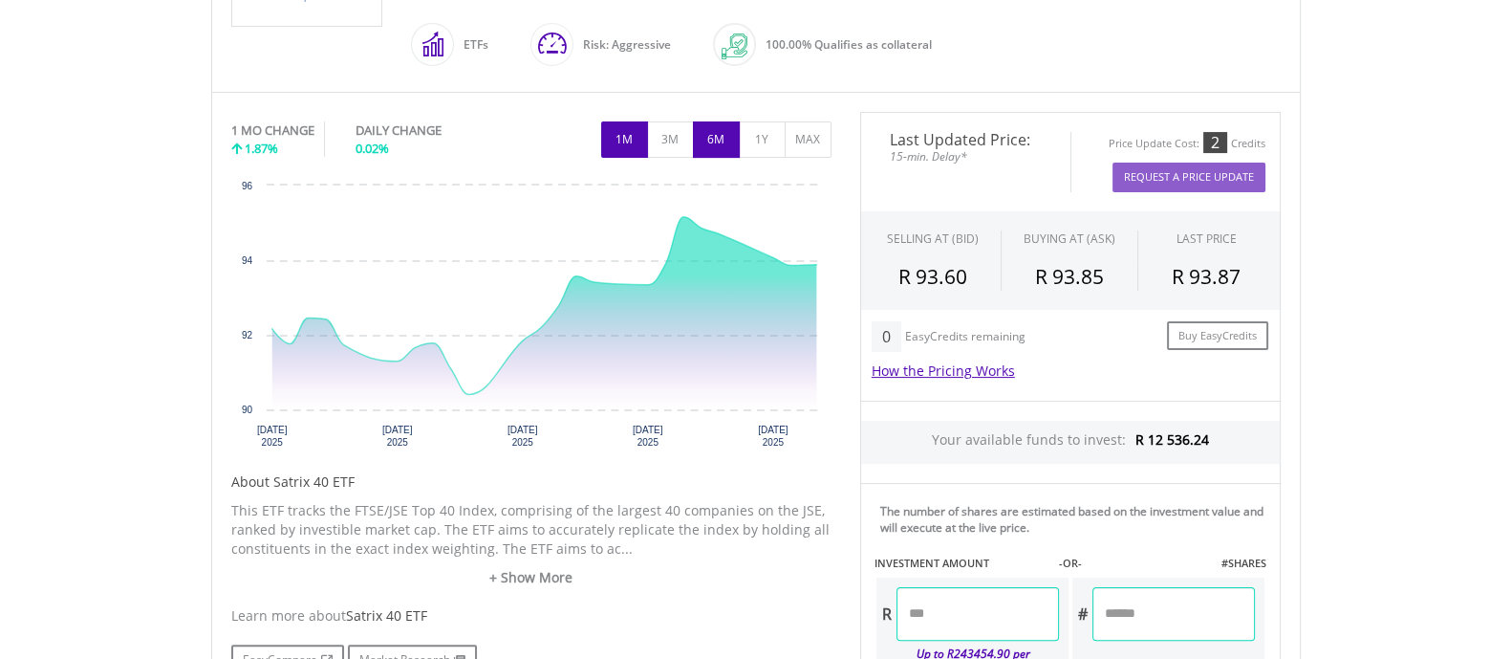
click at [718, 145] on button "6M" at bounding box center [716, 139] width 47 height 36
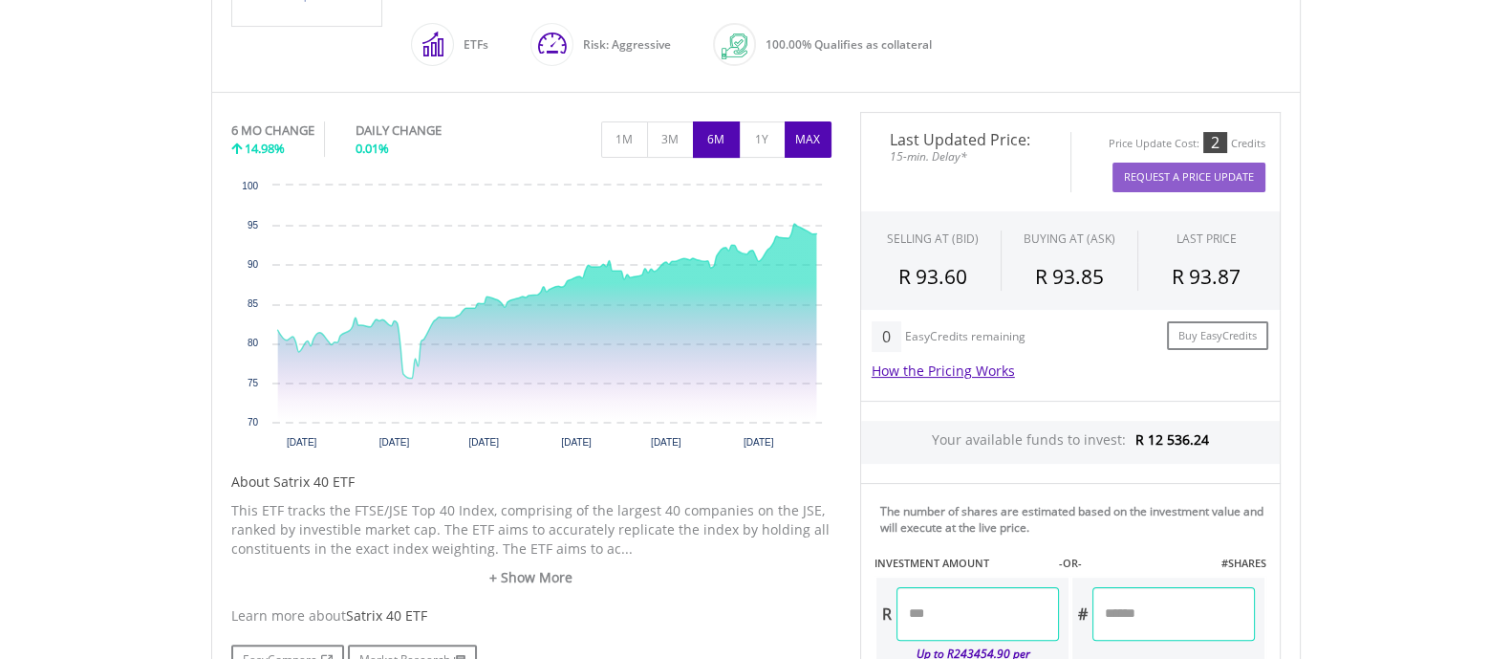
click at [798, 145] on button "MAX" at bounding box center [808, 139] width 47 height 36
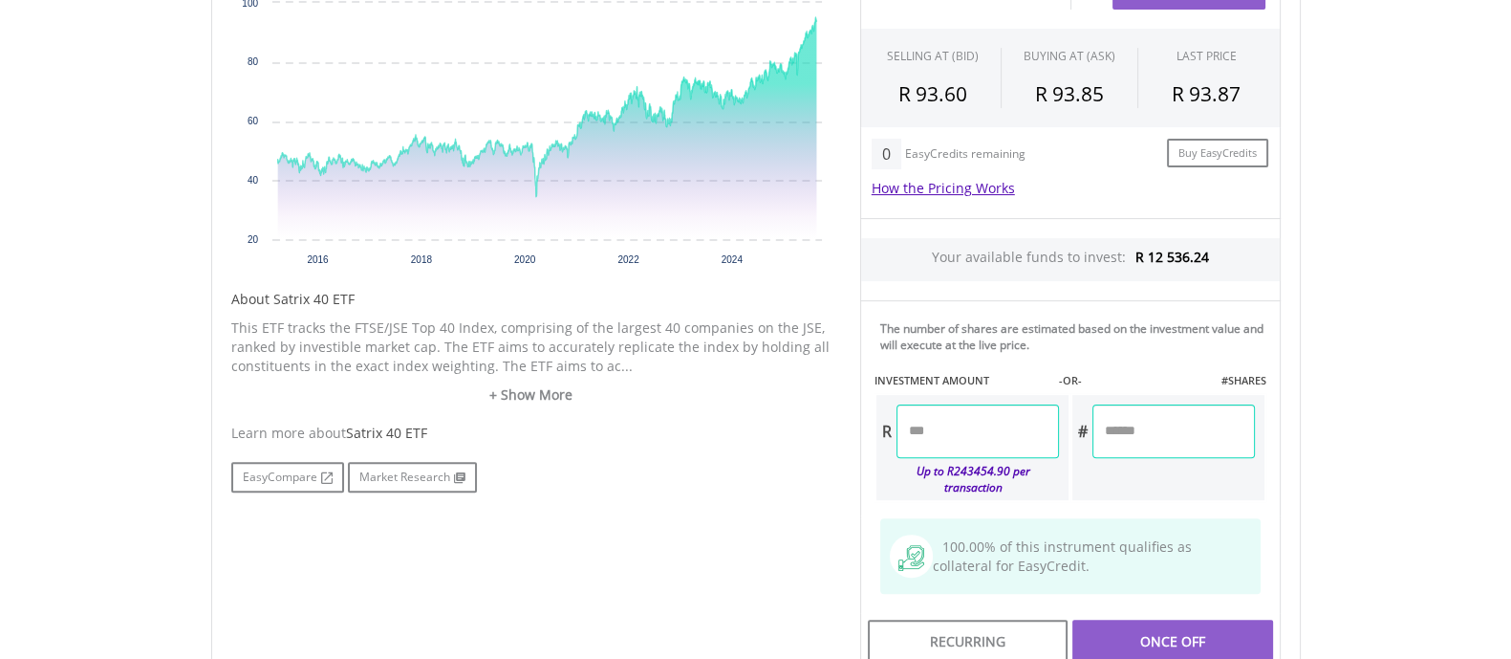
scroll to position [712, 0]
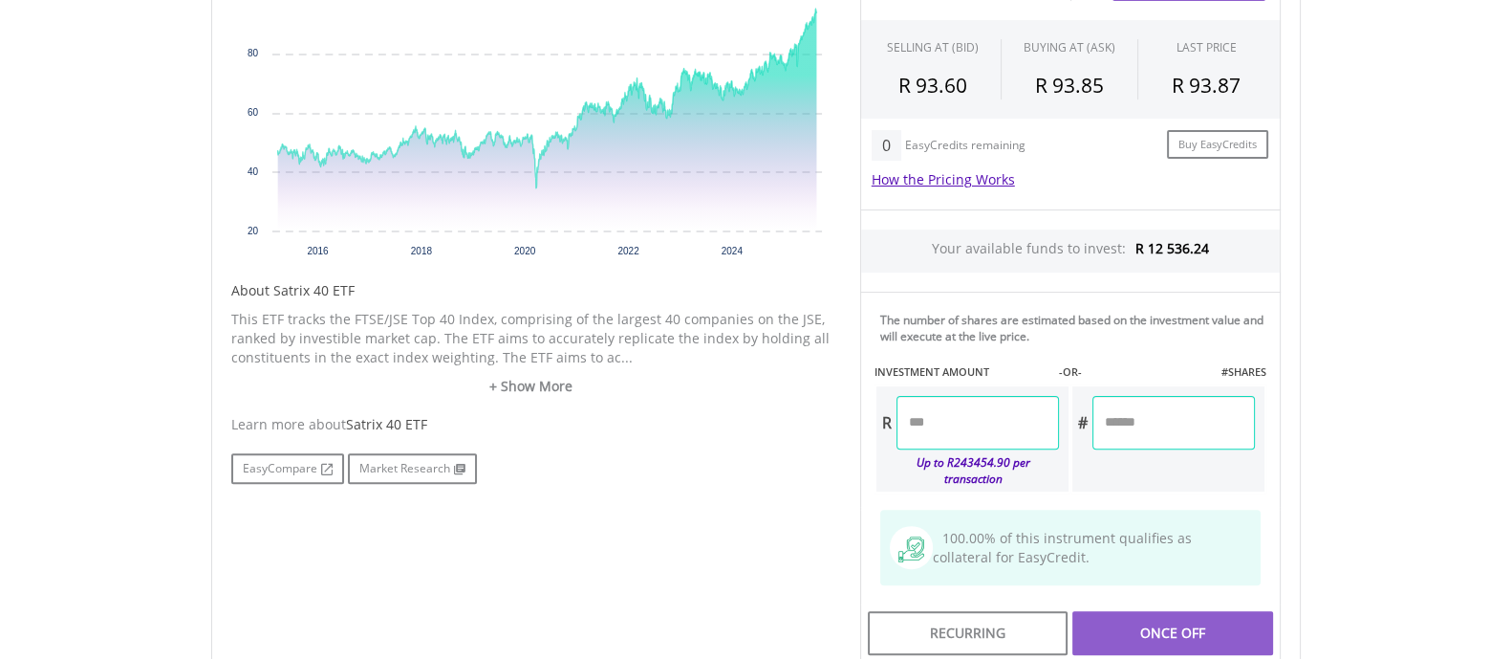
click at [941, 435] on input "number" at bounding box center [978, 423] width 162 height 54
type input "*******"
click at [1353, 364] on body "My Investments Invest Now New Listings Sell My Recurring Investments Pending Or…" at bounding box center [755, 160] width 1511 height 1744
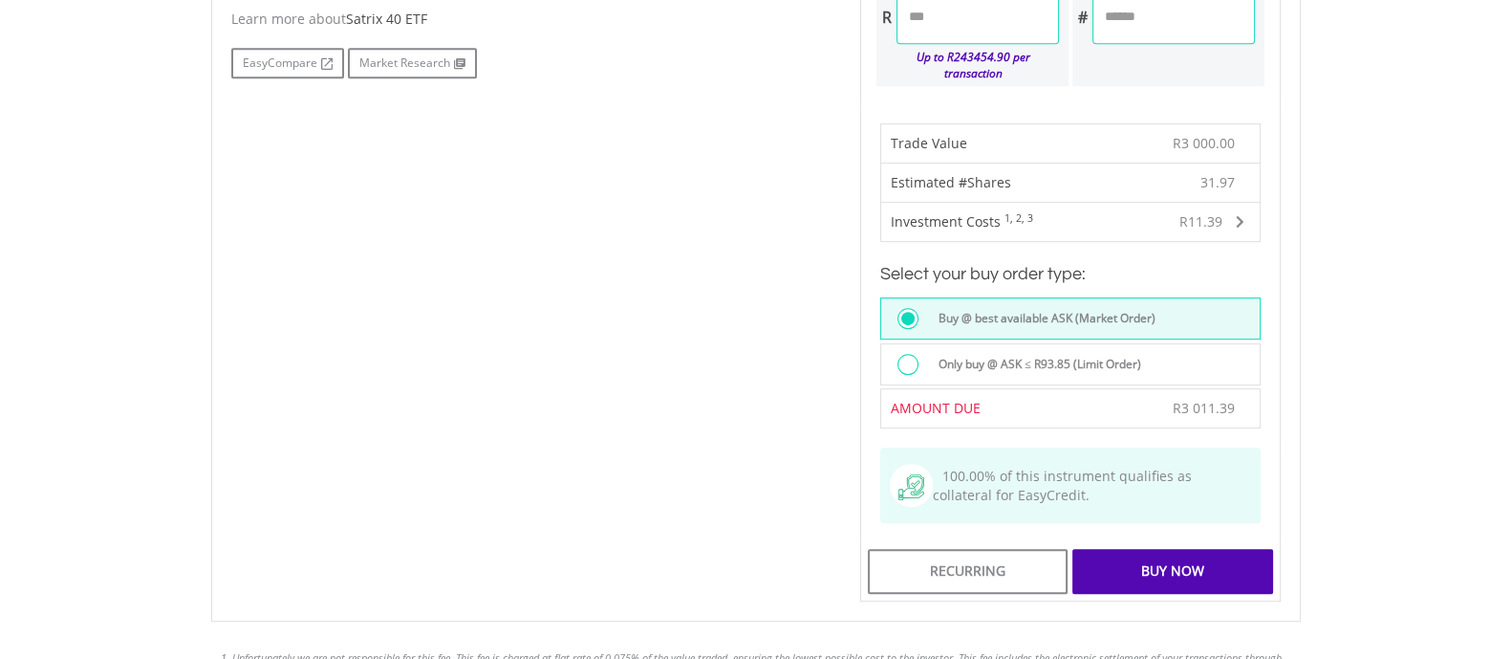
scroll to position [1117, 0]
click at [1061, 354] on label "Only buy @ ASK ≤ R93.85 (Limit Order)" at bounding box center [1034, 364] width 214 height 21
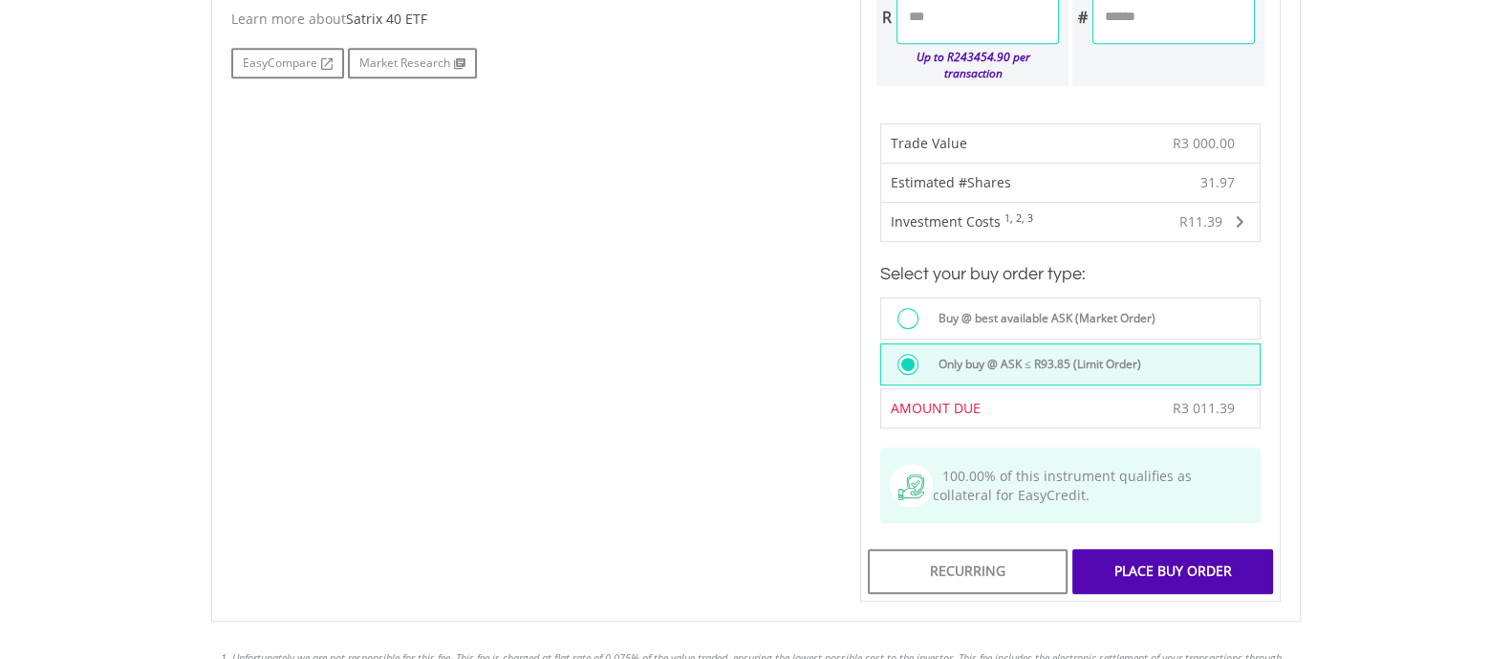
click at [1143, 549] on div "Place Buy Order" at bounding box center [1172, 571] width 200 height 44
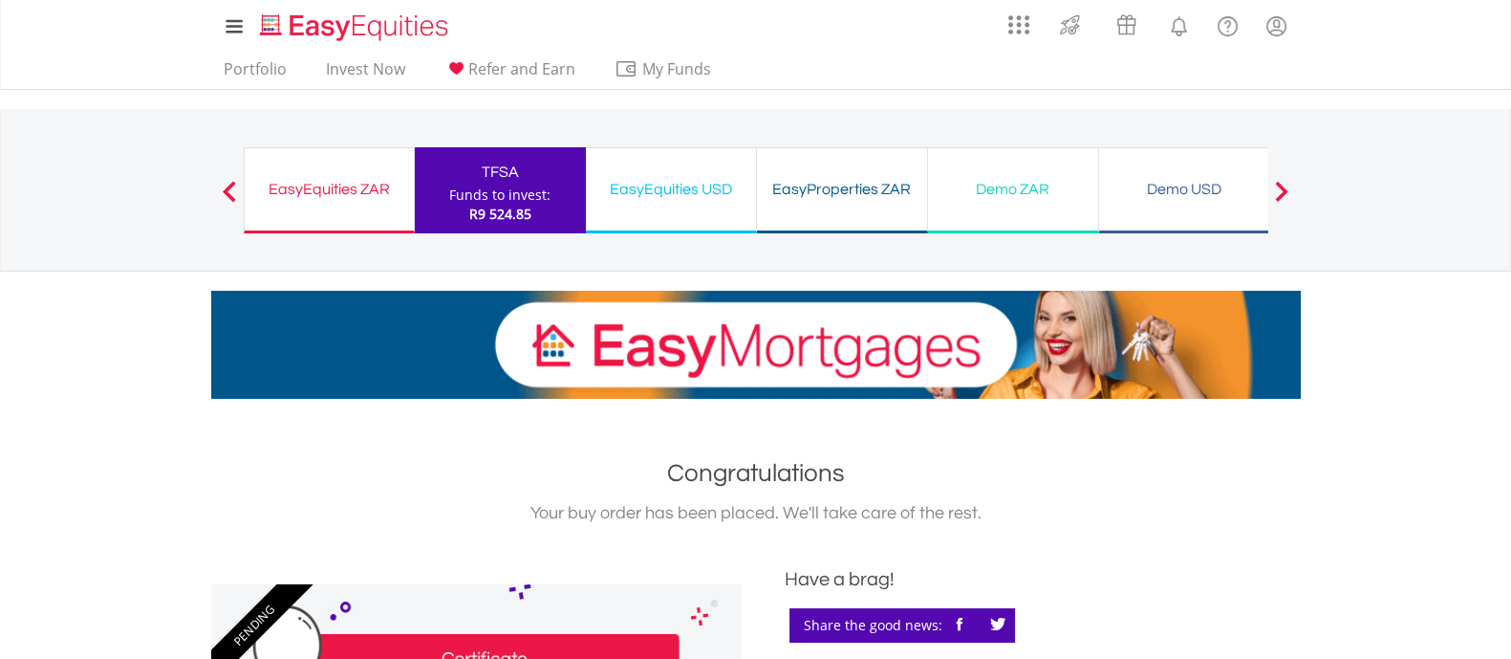
click at [520, 193] on div "Funds to invest:" at bounding box center [499, 194] width 101 height 19
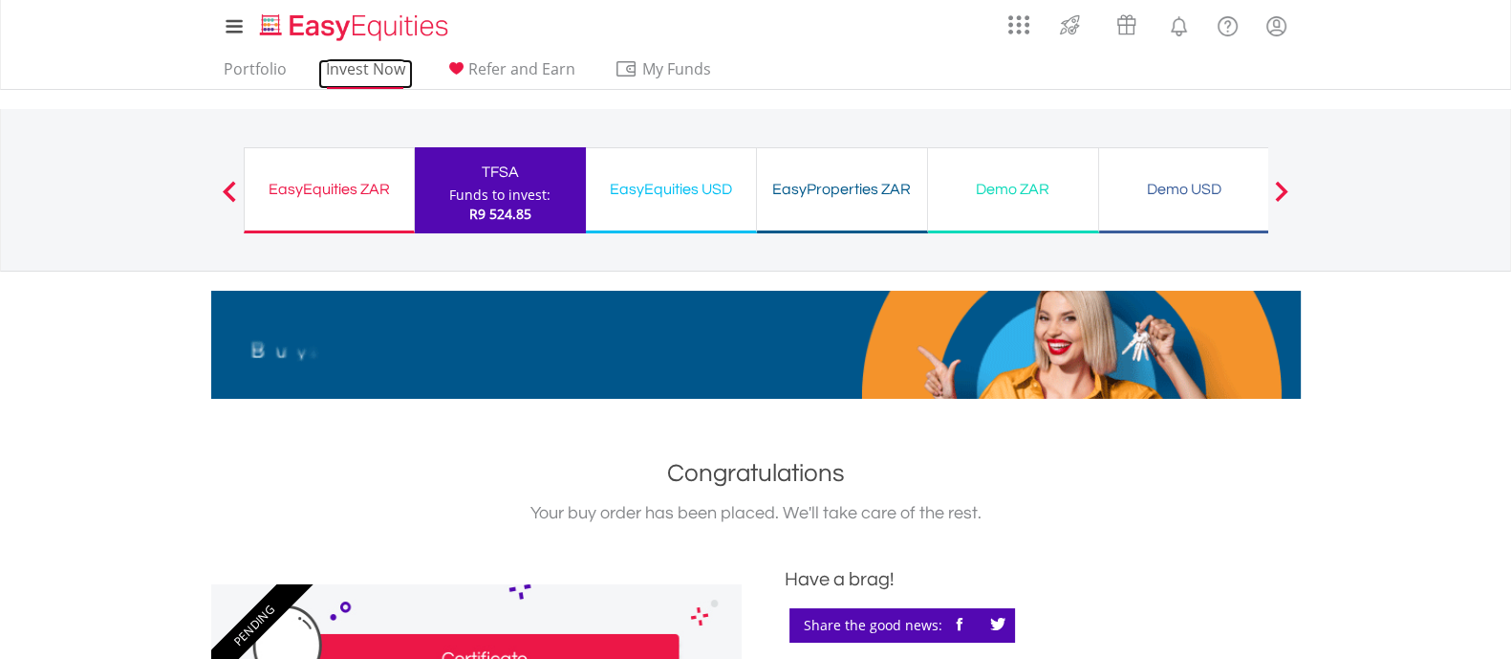
click at [352, 67] on link "Invest Now" at bounding box center [365, 74] width 95 height 30
